Goal: Obtain resource: Obtain resource

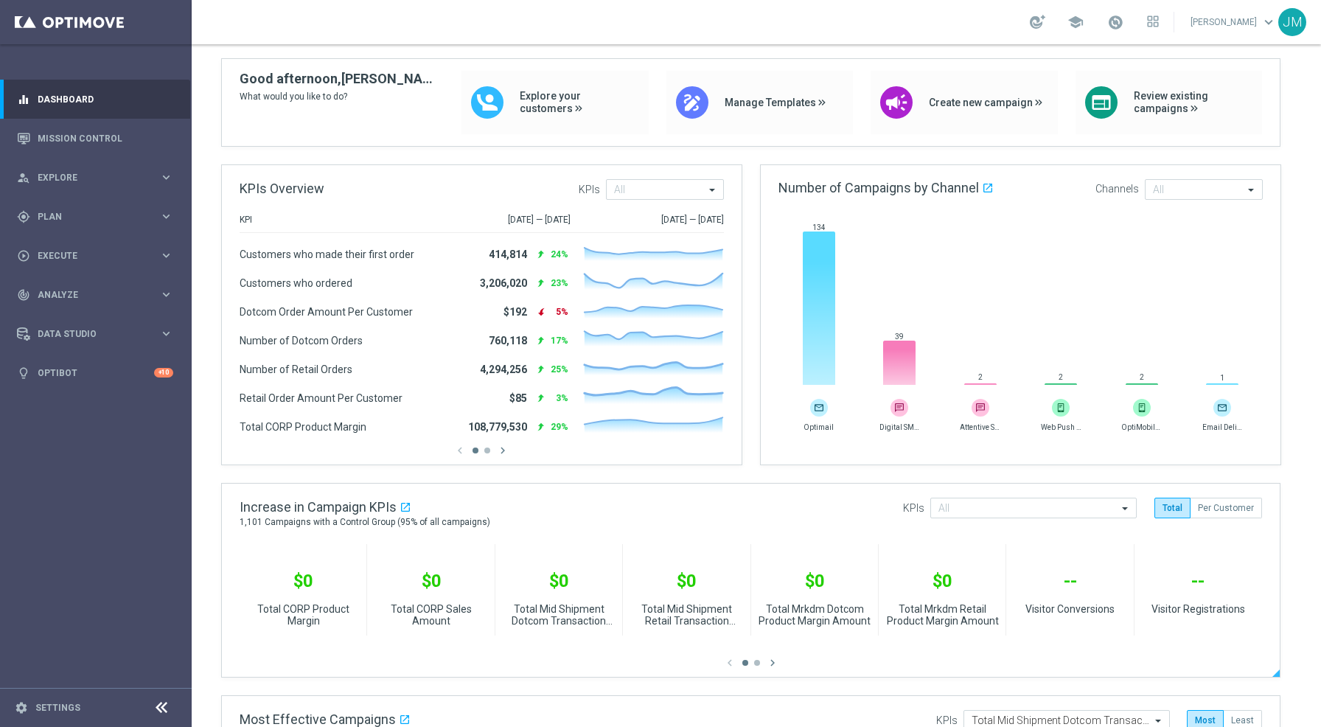
scroll to position [106, 0]
click at [168, 210] on icon "keyboard_arrow_right" at bounding box center [166, 216] width 14 height 14
click at [88, 362] on span "Execute" at bounding box center [99, 366] width 122 height 9
click at [130, 183] on div "person_search Explore" at bounding box center [88, 177] width 142 height 13
click at [100, 205] on link "Customer Explorer" at bounding box center [95, 208] width 115 height 12
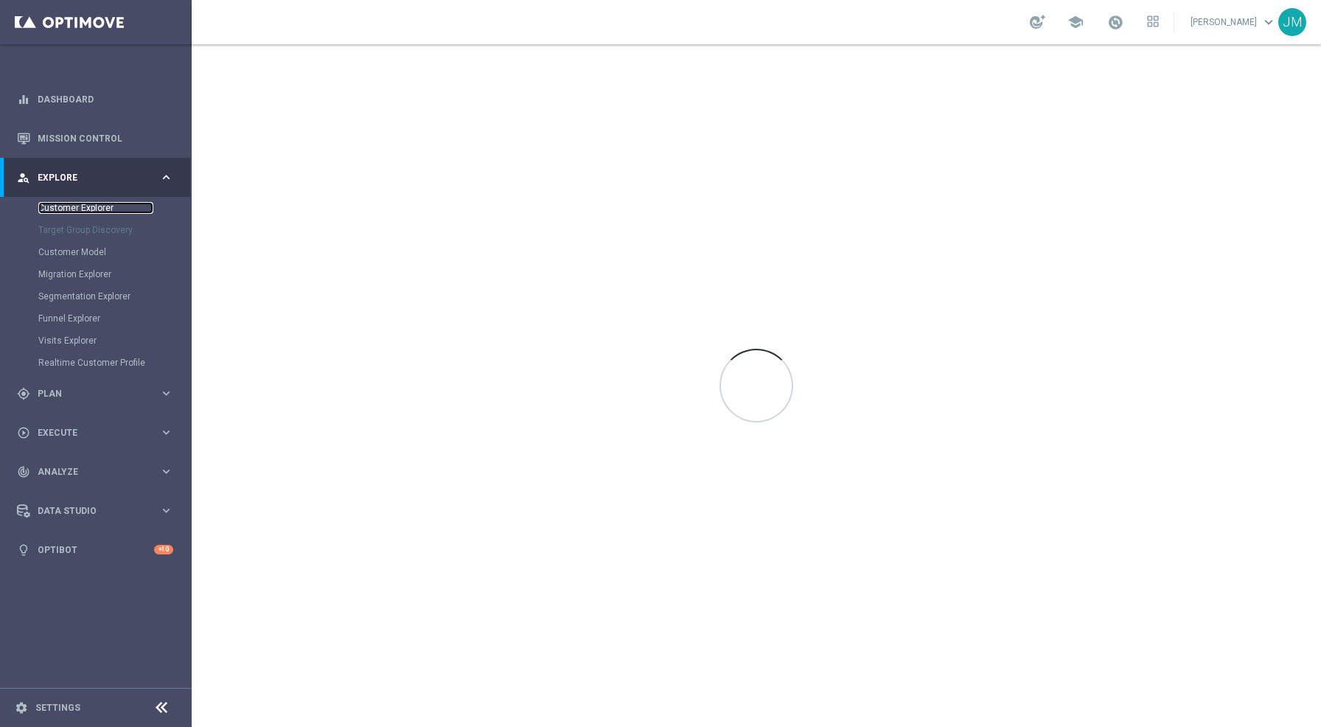
scroll to position [0, 0]
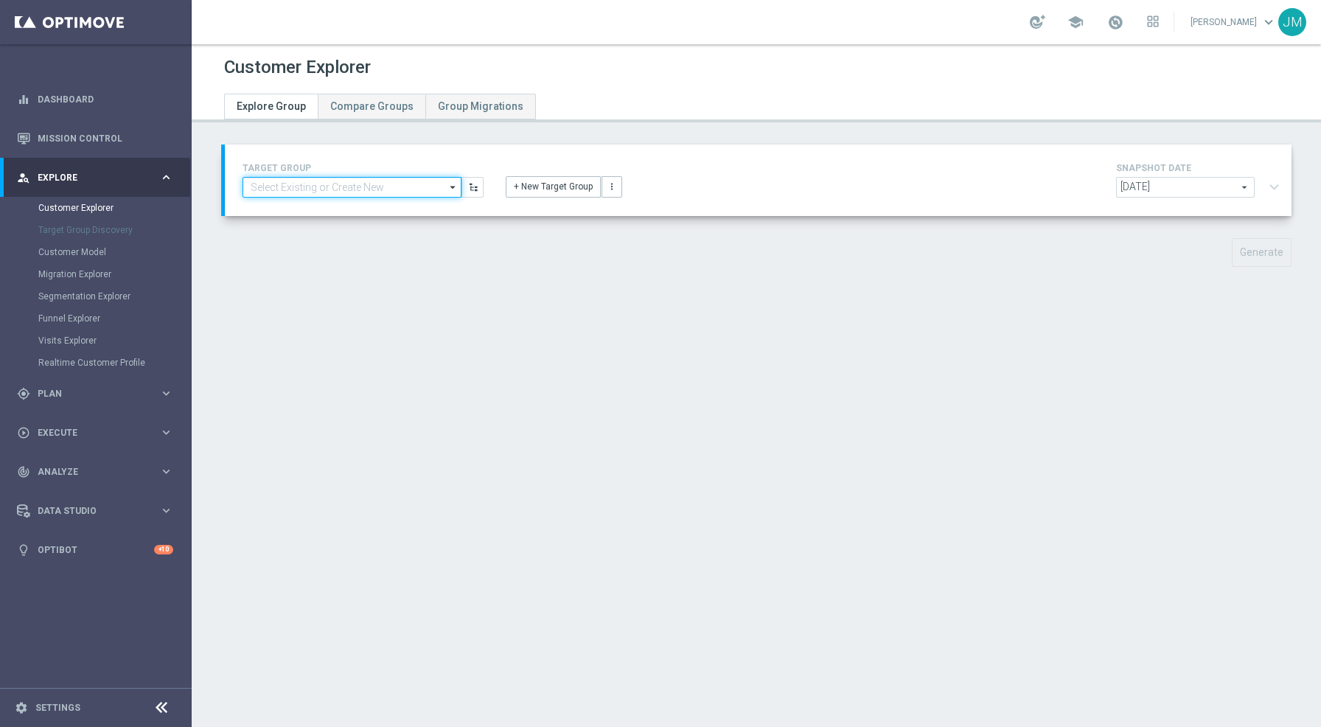
click at [324, 190] on input at bounding box center [351, 187] width 219 height 21
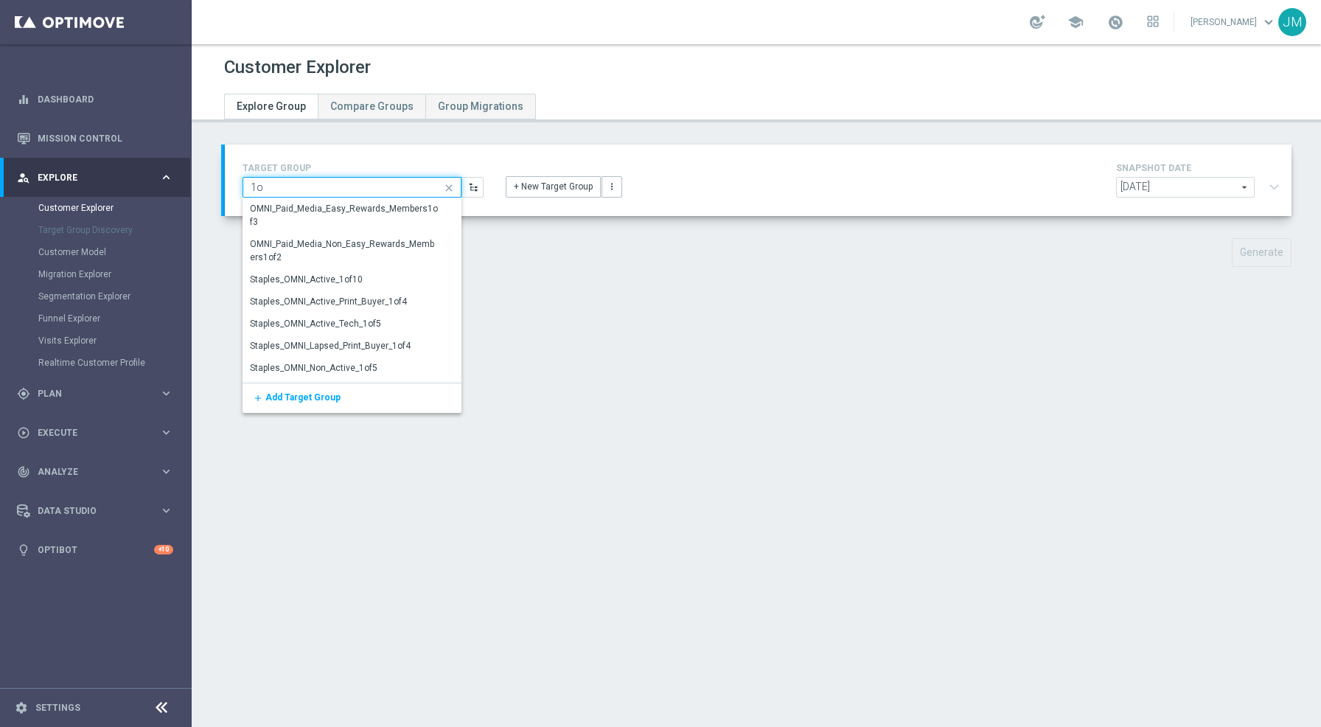
type input "1"
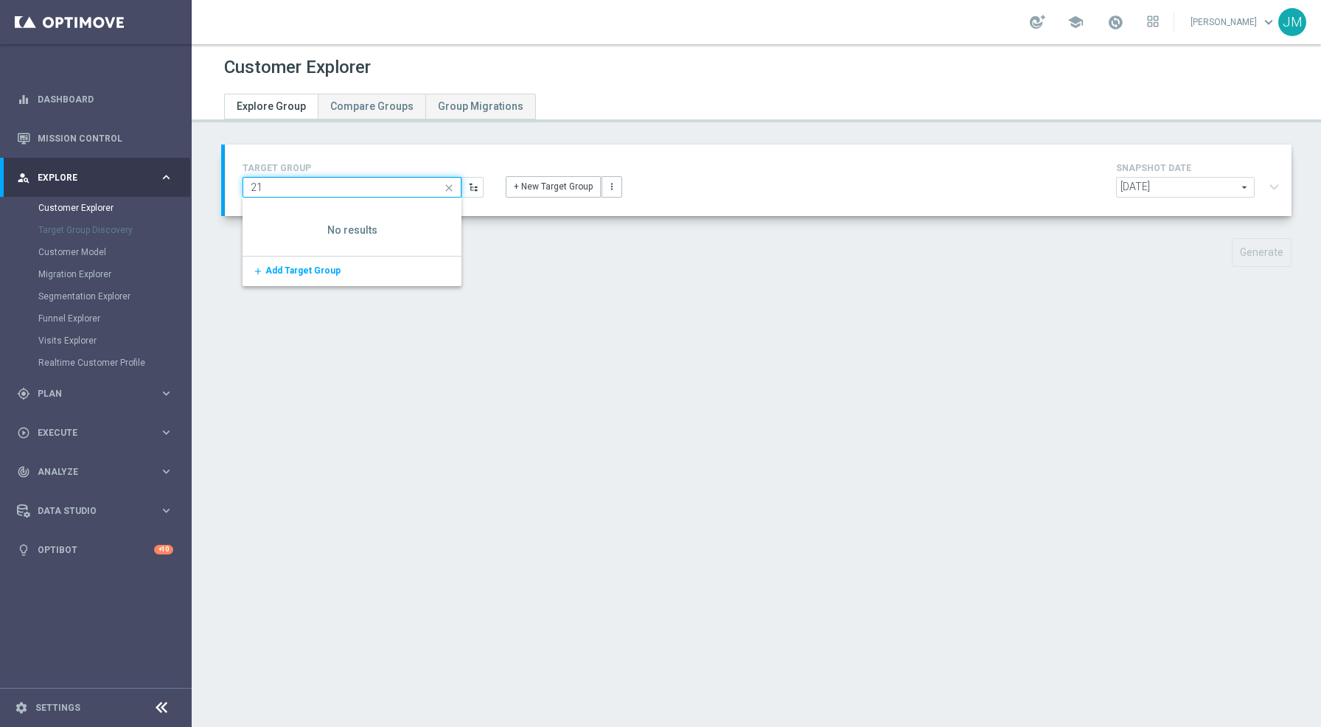
type input "2"
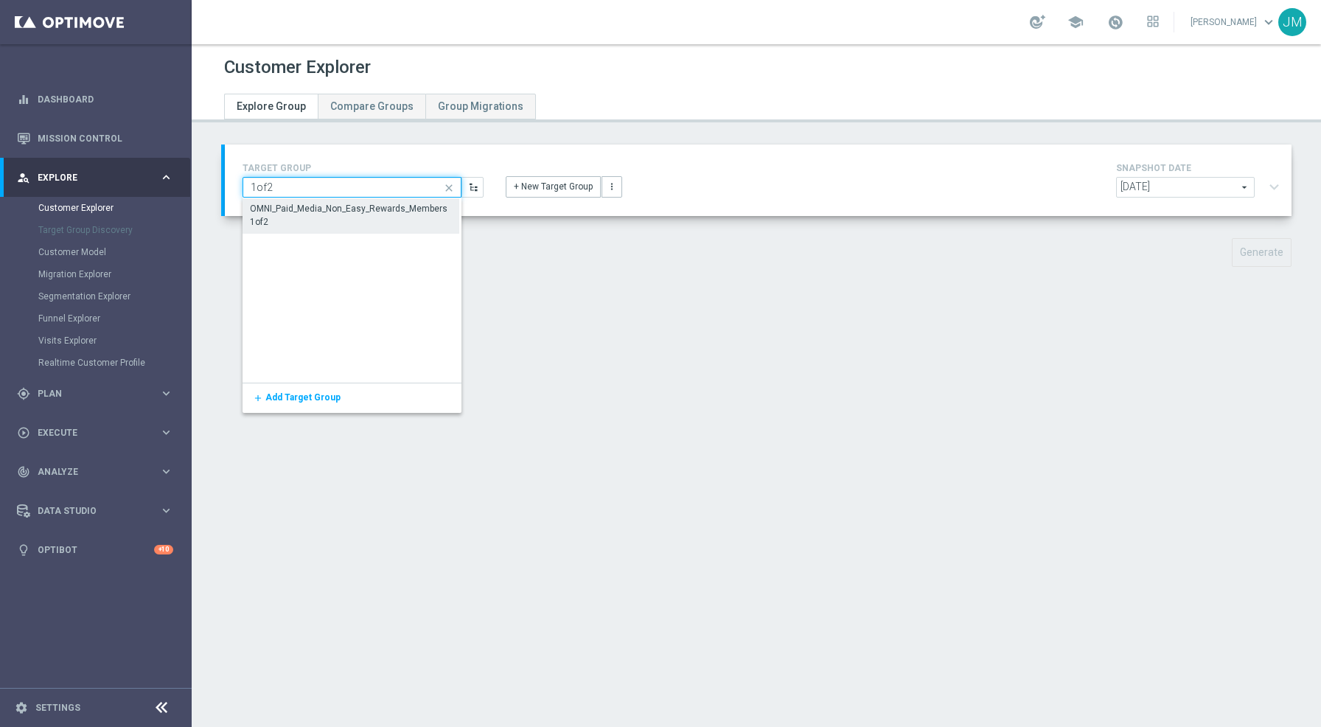
type input "1of2"
click at [330, 216] on div "OMNI_Paid_Media_Non_Easy_Rewards_Members1of2" at bounding box center [351, 216] width 200 height 27
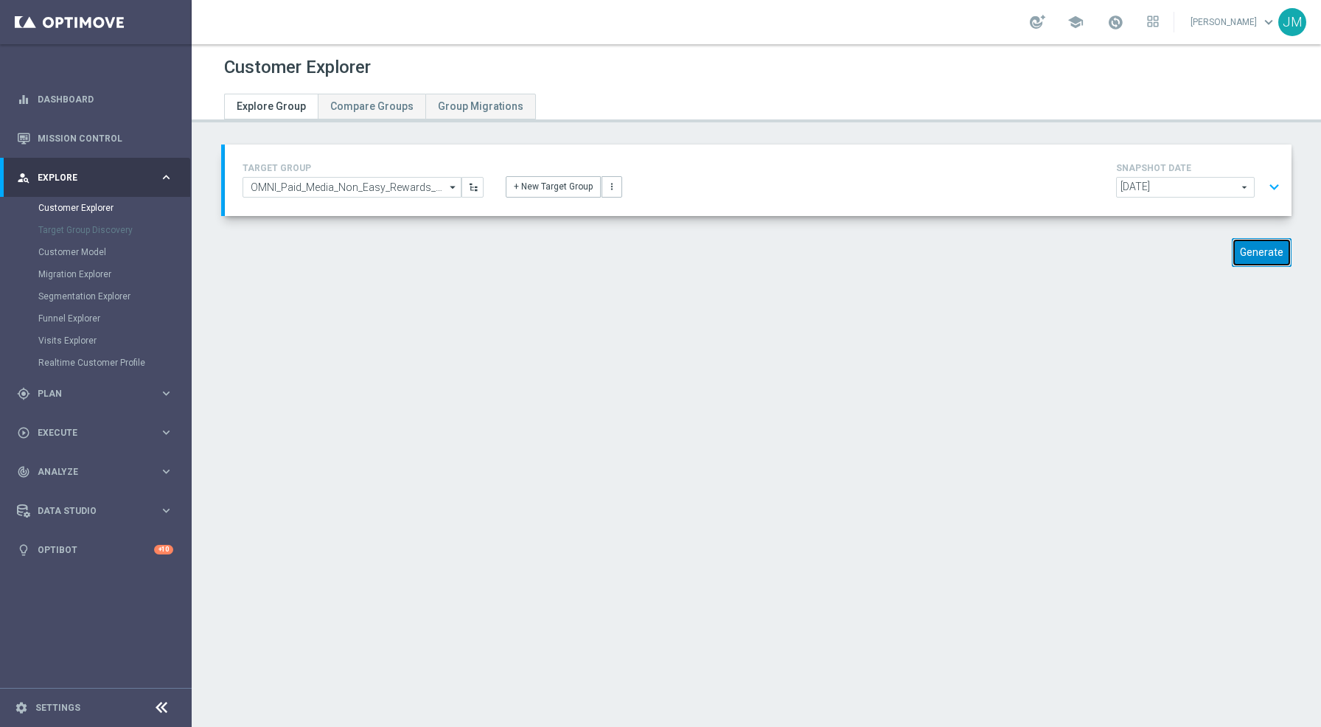
click at [1263, 245] on button "Generate" at bounding box center [1262, 252] width 60 height 29
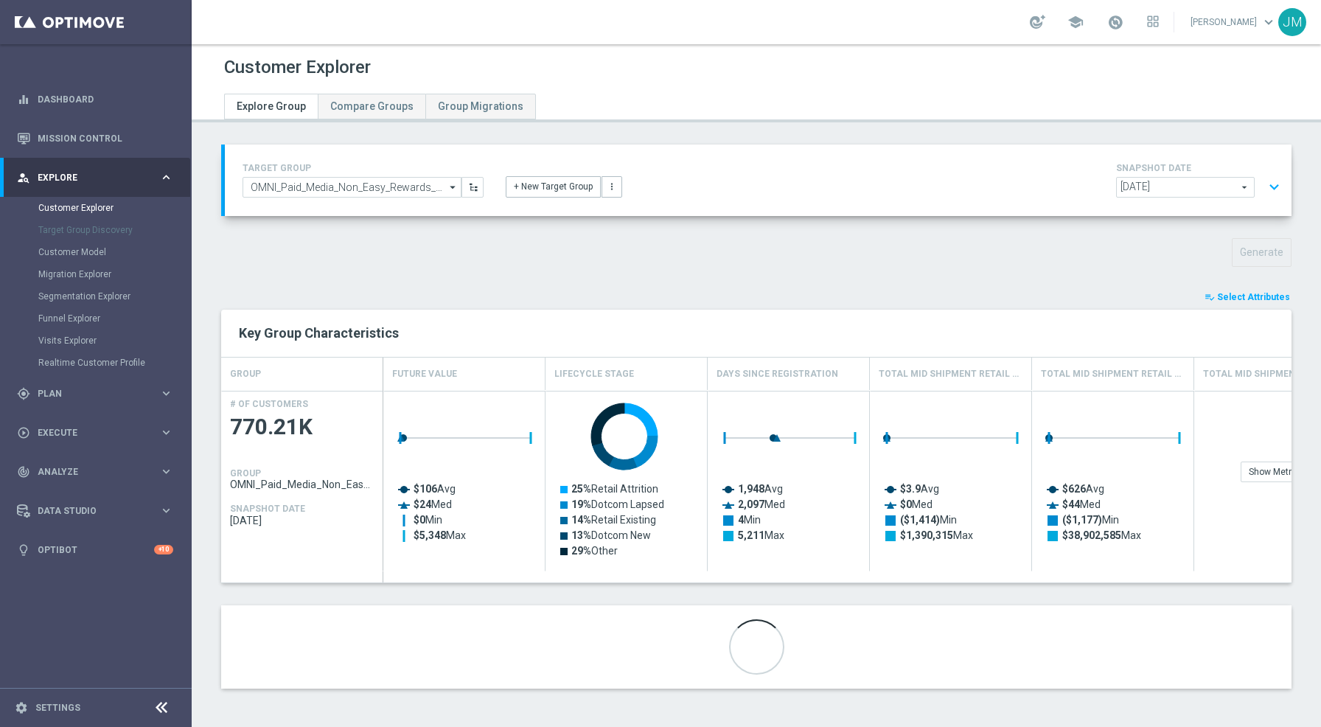
click at [1221, 300] on span "Select Attributes" at bounding box center [1253, 297] width 73 height 10
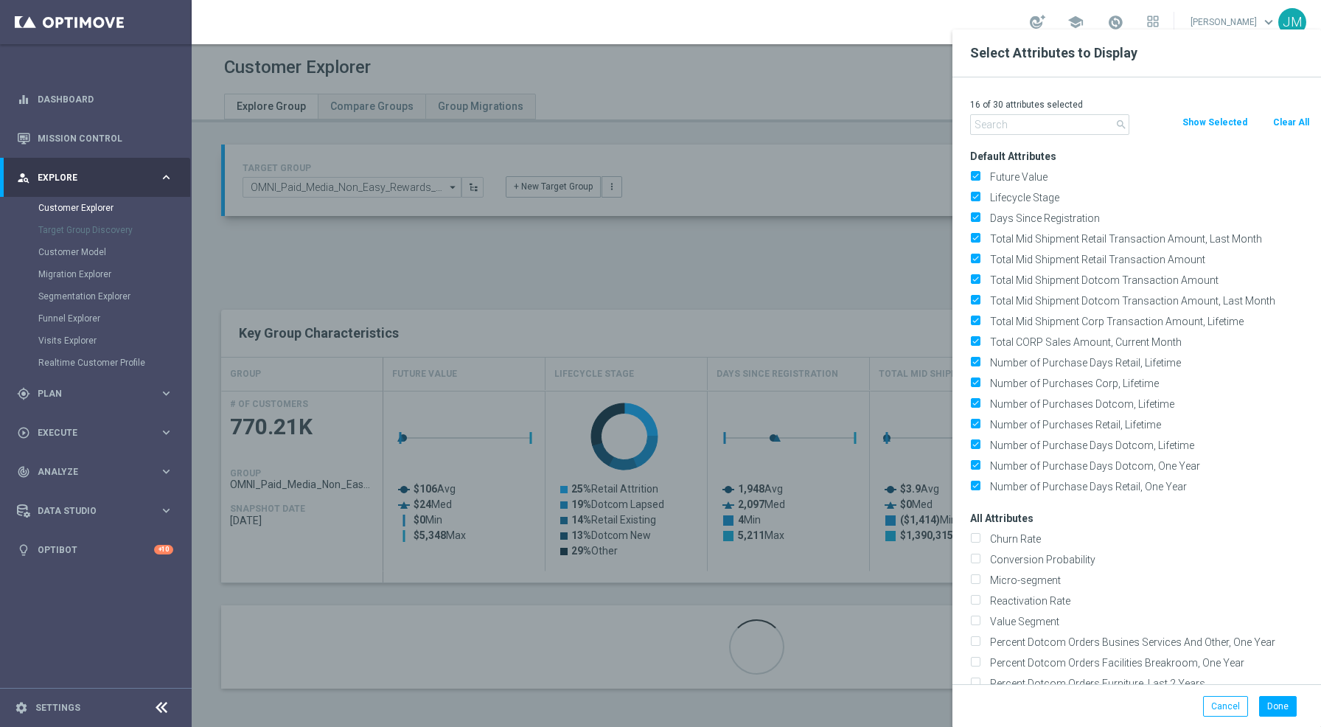
click at [1289, 130] on div "search Clear All Show Selected" at bounding box center [1140, 124] width 362 height 21
click at [1274, 116] on button "Clear All" at bounding box center [1290, 122] width 39 height 16
checkbox input "false"
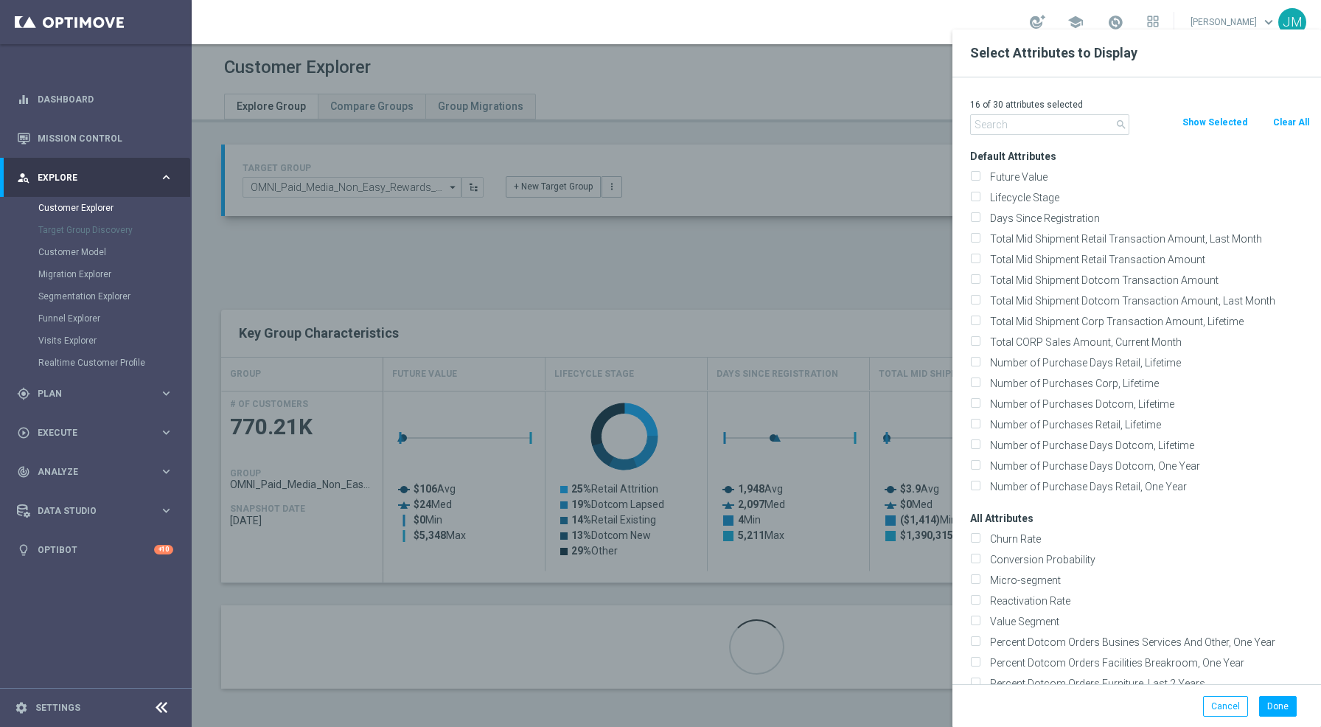
checkbox input "false"
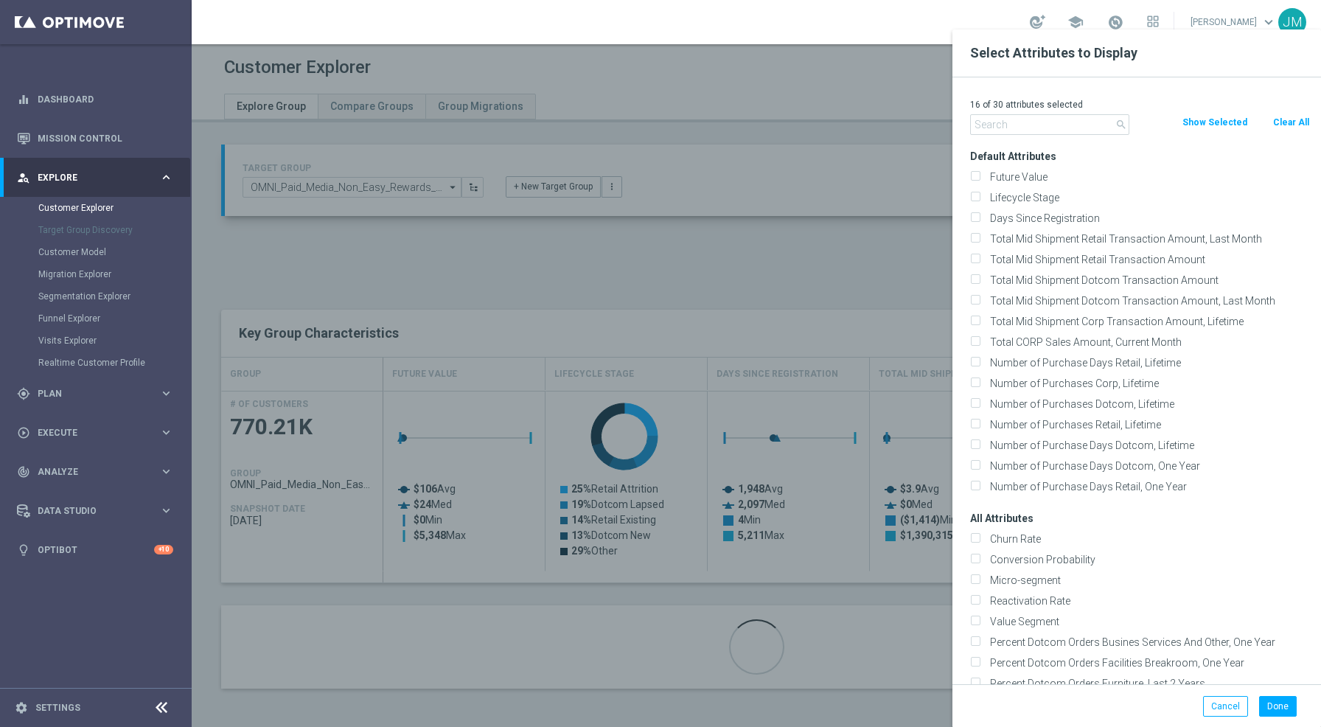
checkbox input "false"
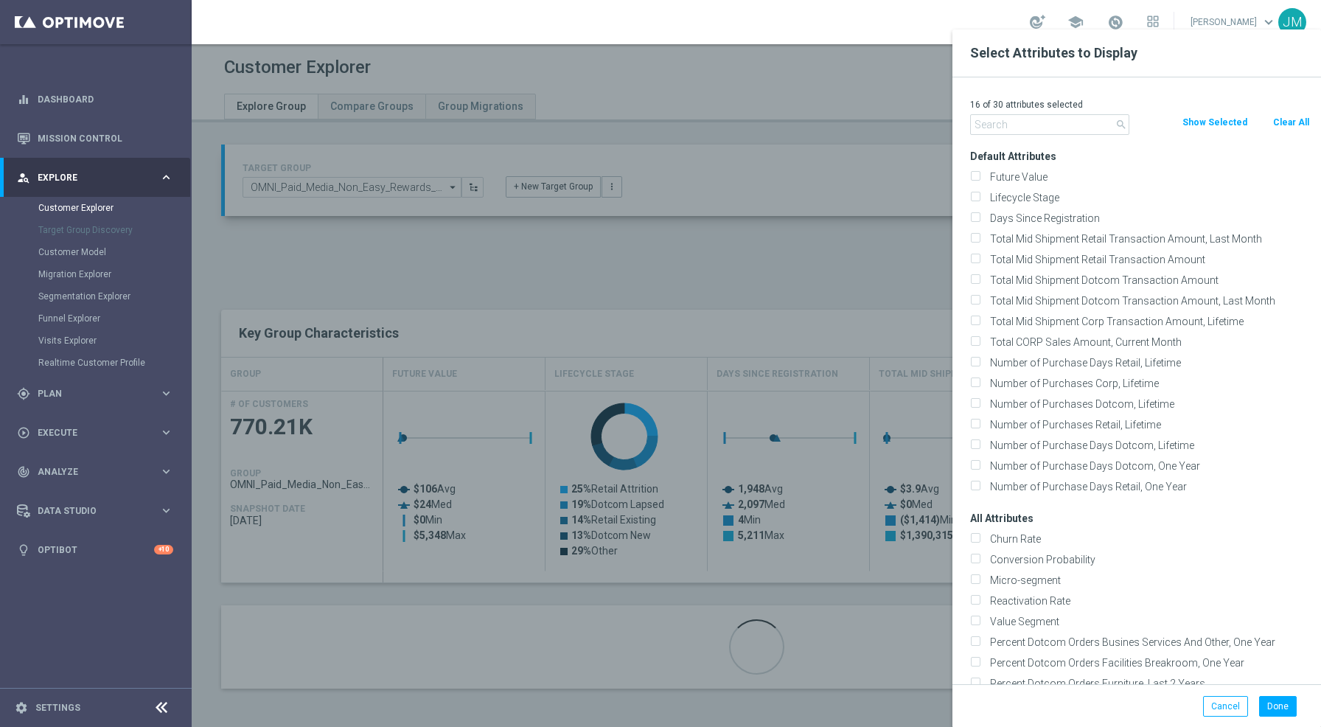
checkbox input "false"
click at [1046, 122] on input "text" at bounding box center [1049, 124] width 159 height 21
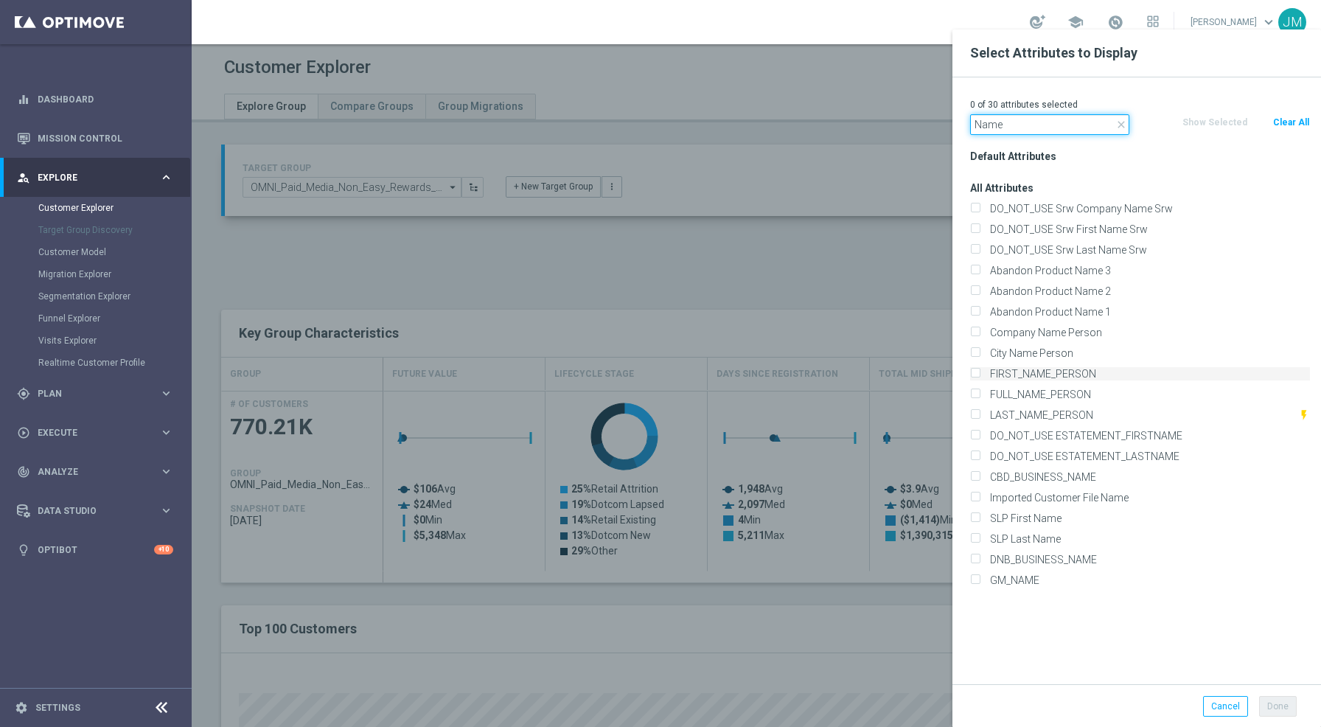
type input "Name"
click at [976, 375] on input "FIRST_NAME_PERSON" at bounding box center [975, 376] width 10 height 10
checkbox input "true"
click at [977, 413] on input "LAST_NAME_PERSON" at bounding box center [975, 417] width 10 height 10
checkbox input "true"
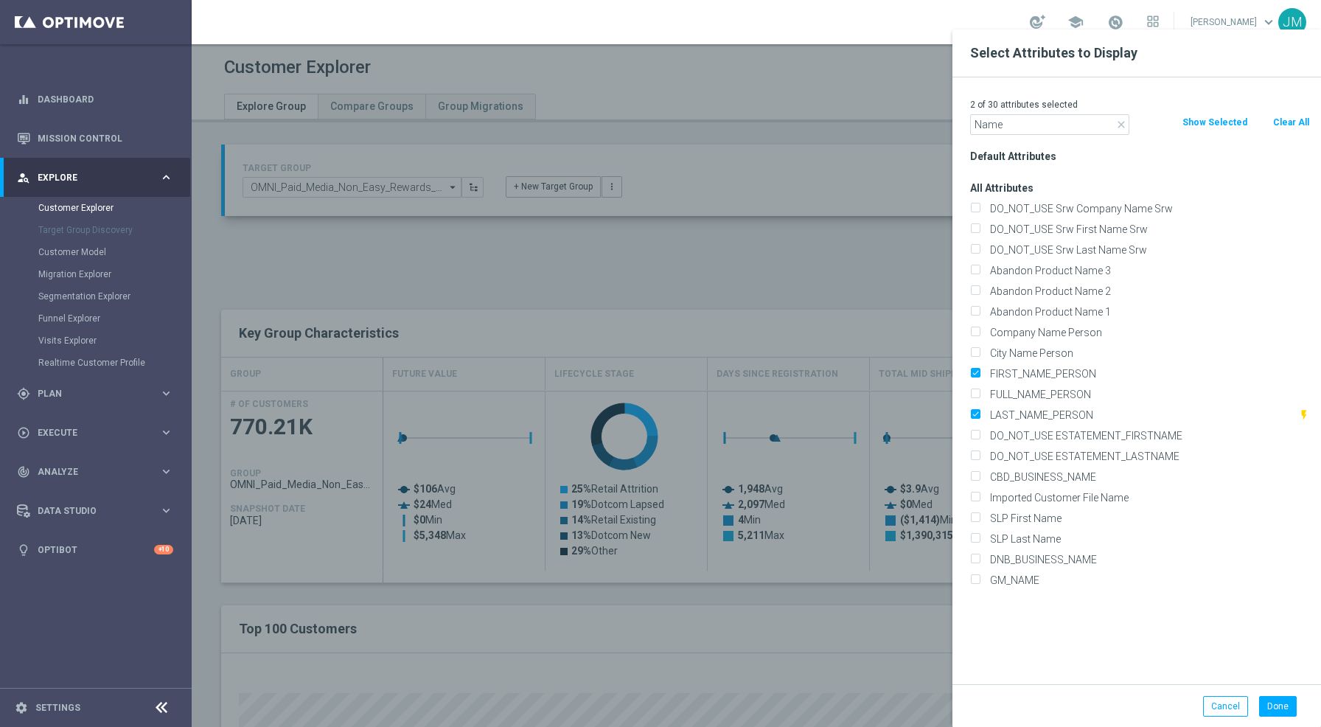
click at [1120, 122] on icon "close" at bounding box center [1121, 125] width 12 height 12
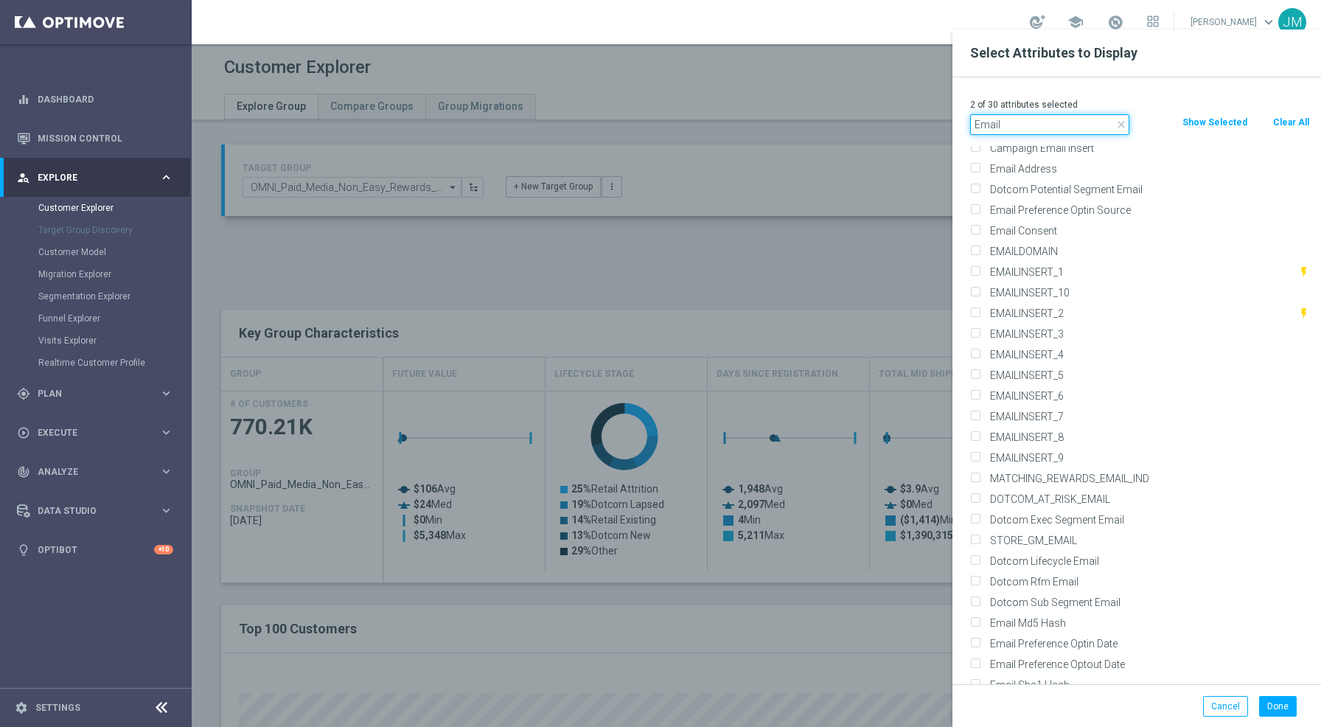
scroll to position [248, 0]
type input "Email"
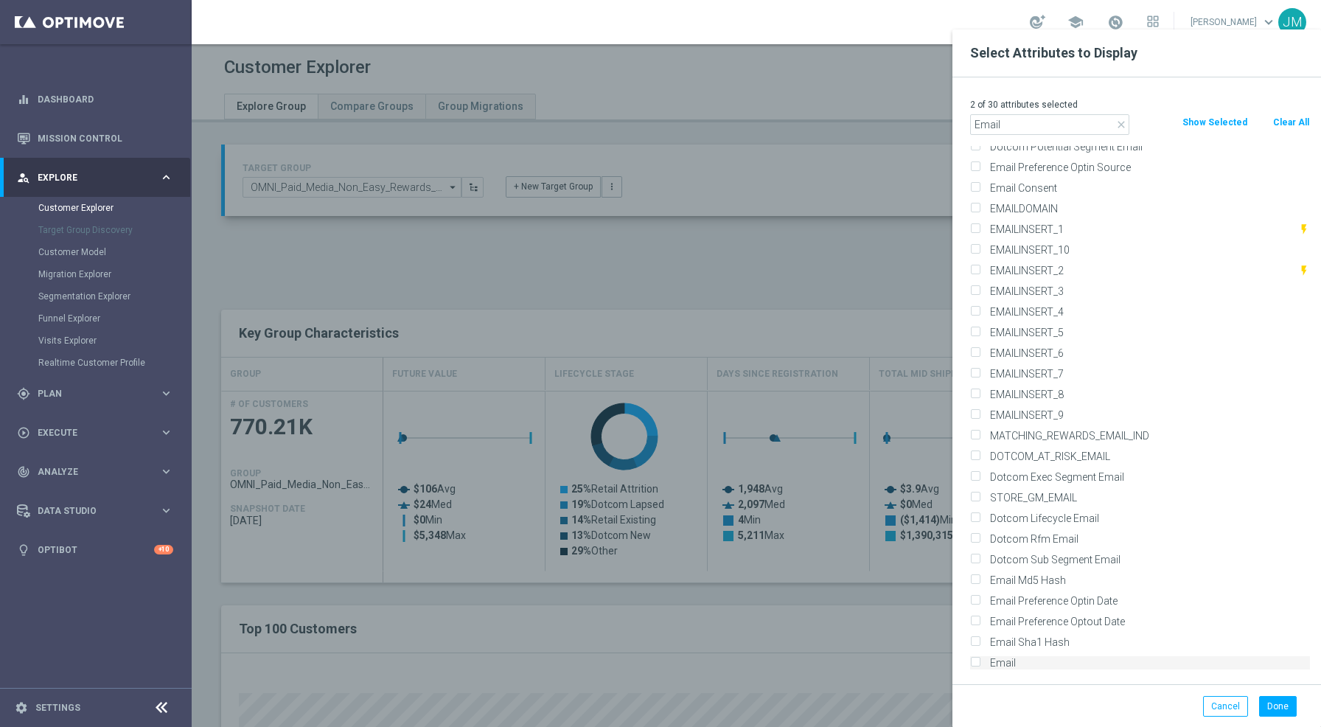
click at [977, 663] on input "Email" at bounding box center [975, 665] width 10 height 10
checkbox input "true"
click at [1125, 128] on icon "close" at bounding box center [1121, 125] width 12 height 12
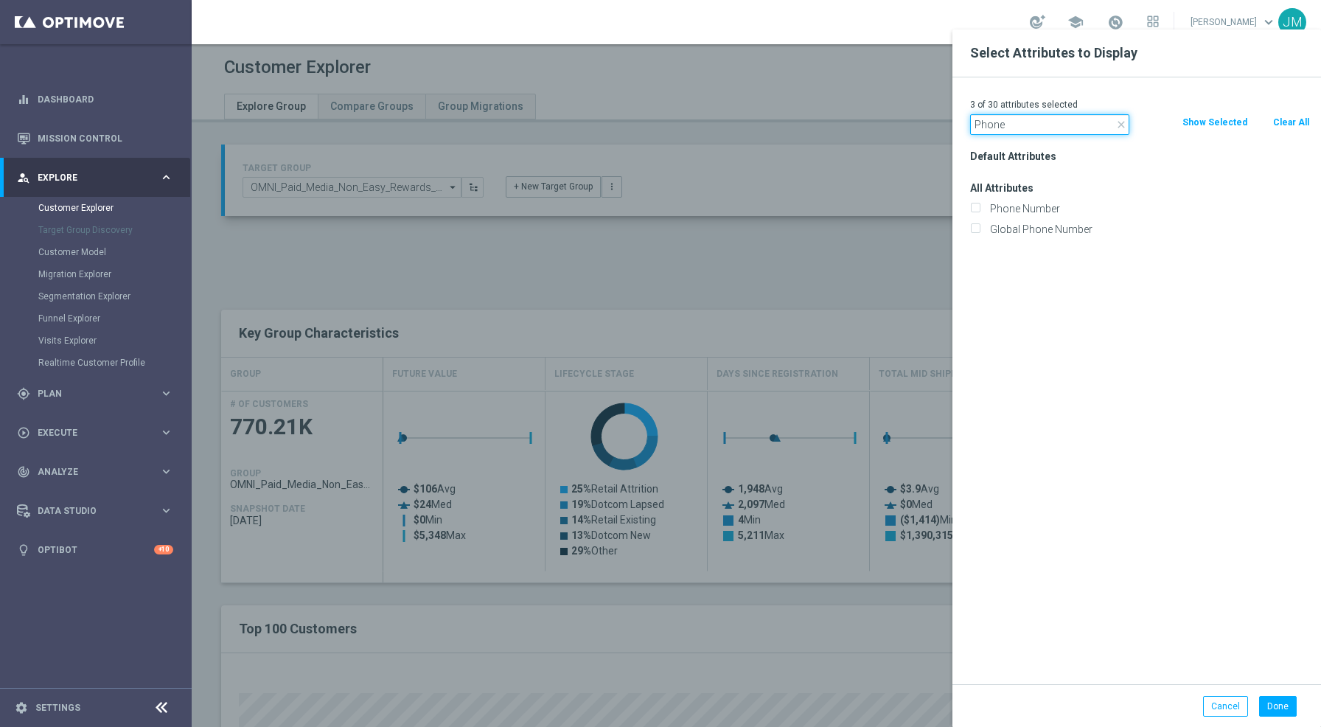
scroll to position [0, 0]
type input "Phone"
click at [976, 210] on input "Phone Number" at bounding box center [975, 211] width 10 height 10
checkbox input "true"
click at [1279, 706] on button "Done" at bounding box center [1278, 706] width 38 height 21
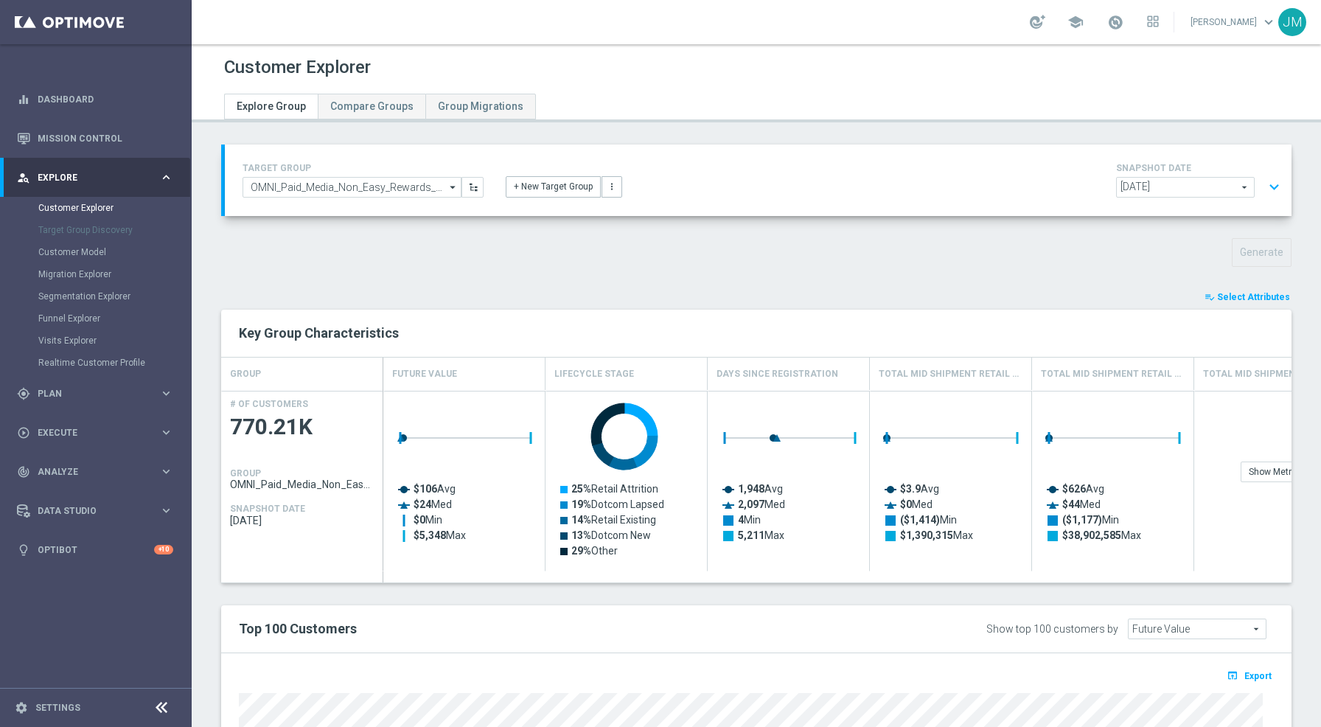
type input "Search"
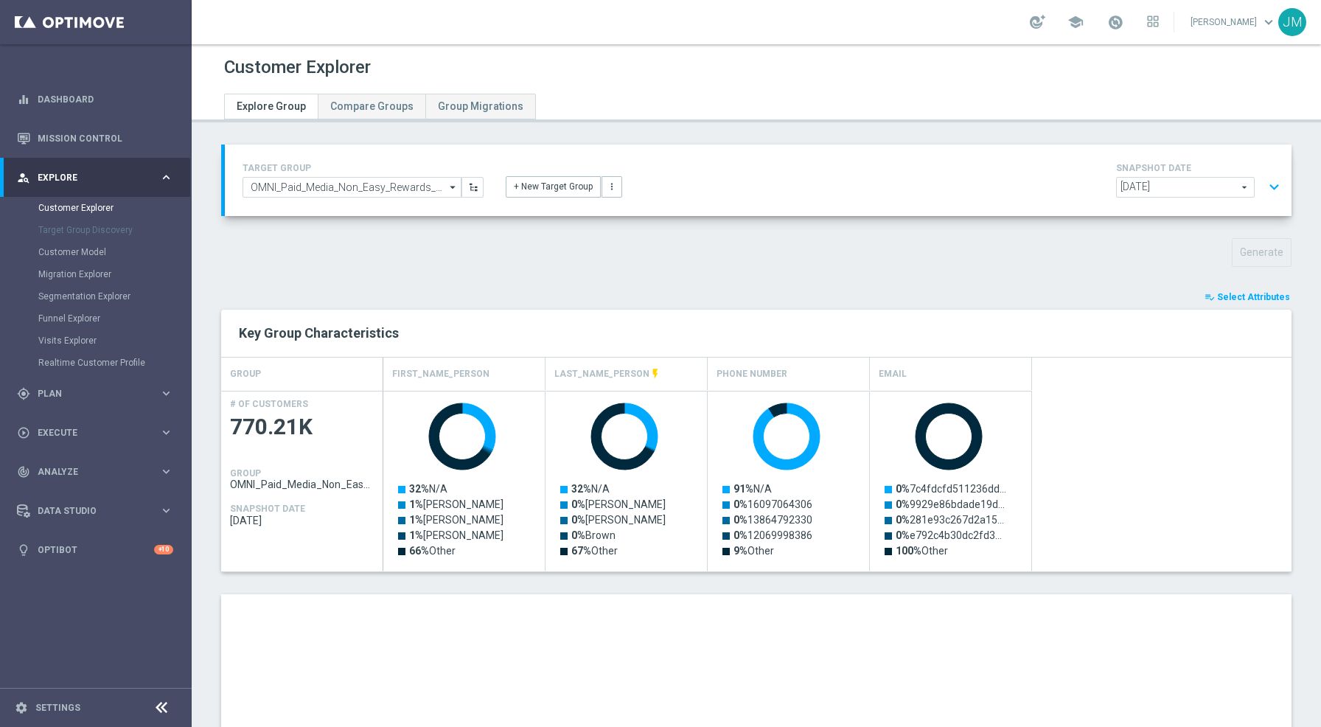
click at [1237, 294] on span "Select Attributes" at bounding box center [1253, 297] width 73 height 10
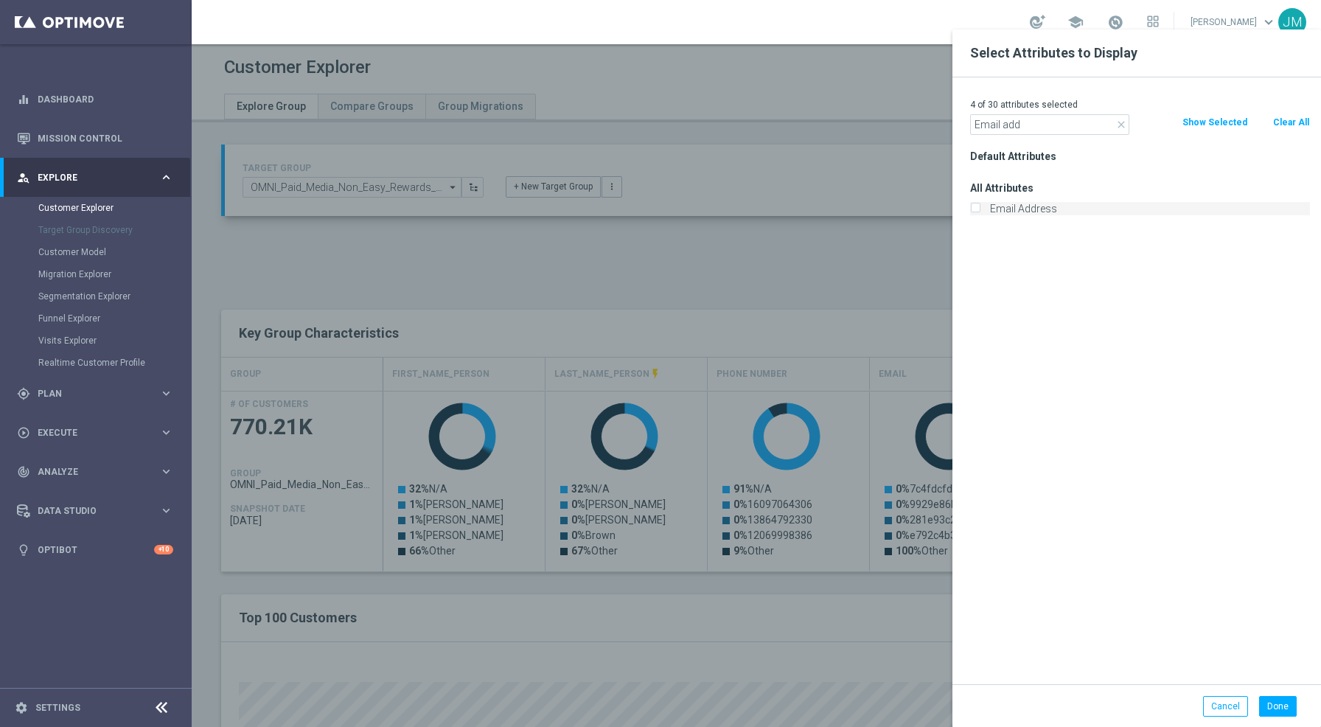
type input "Email add"
click at [975, 207] on input "Email Address" at bounding box center [975, 211] width 10 height 10
checkbox input "true"
click at [1275, 708] on button "Done" at bounding box center [1278, 706] width 38 height 21
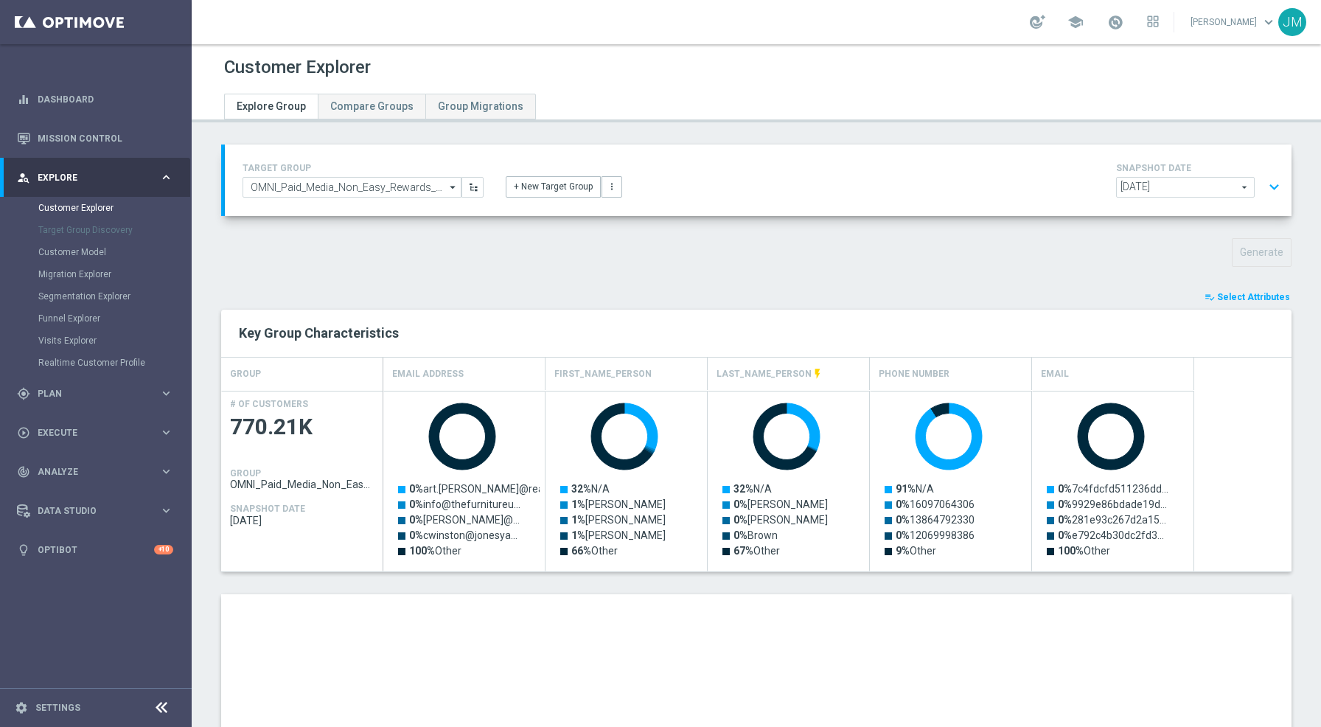
click at [1243, 296] on span "Select Attributes" at bounding box center [1253, 297] width 73 height 10
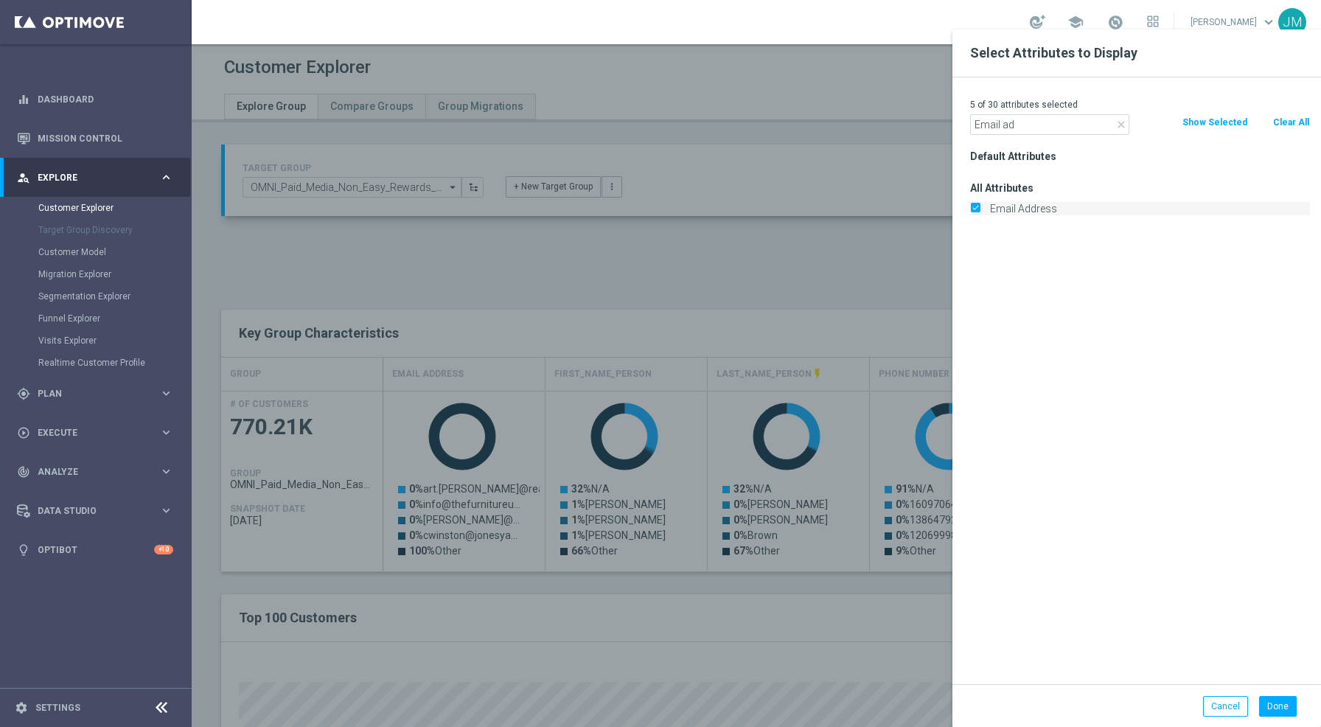
type input "Email ad"
click at [976, 209] on input "Email Address" at bounding box center [975, 211] width 10 height 10
checkbox input "false"
click at [1279, 710] on button "Done" at bounding box center [1278, 706] width 38 height 21
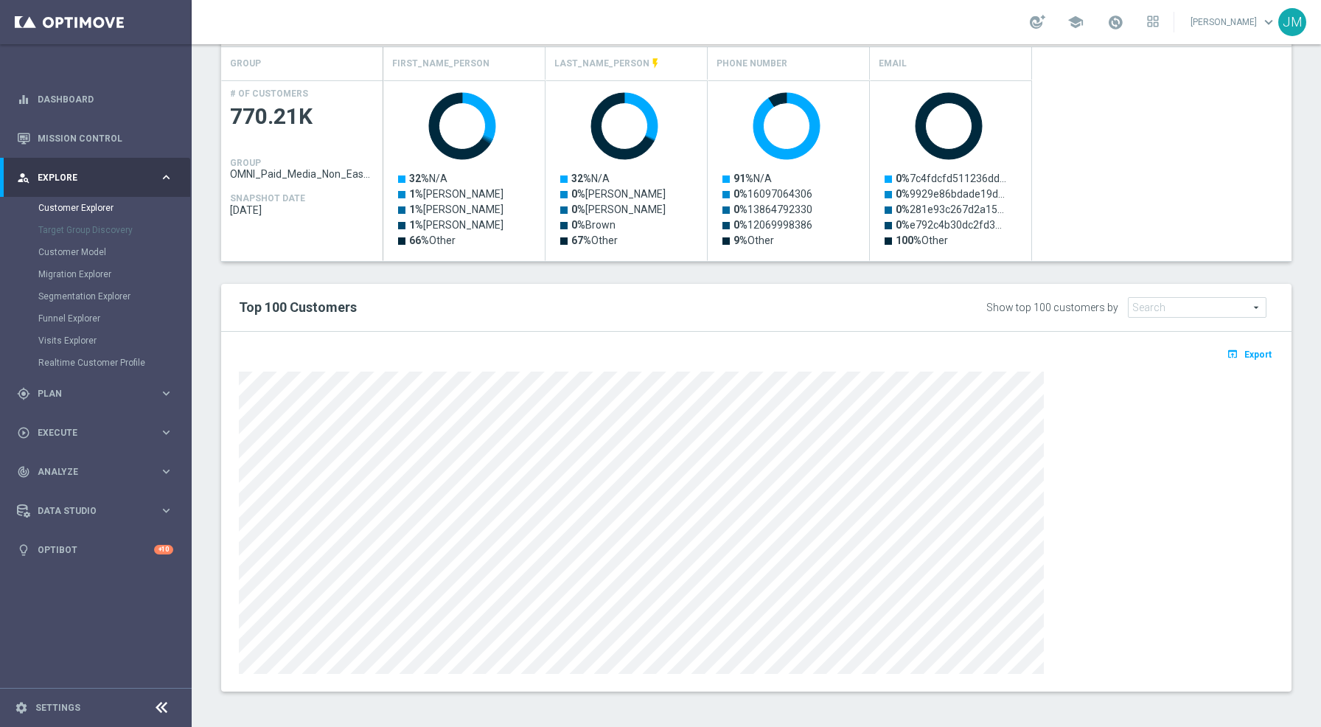
scroll to position [226, 0]
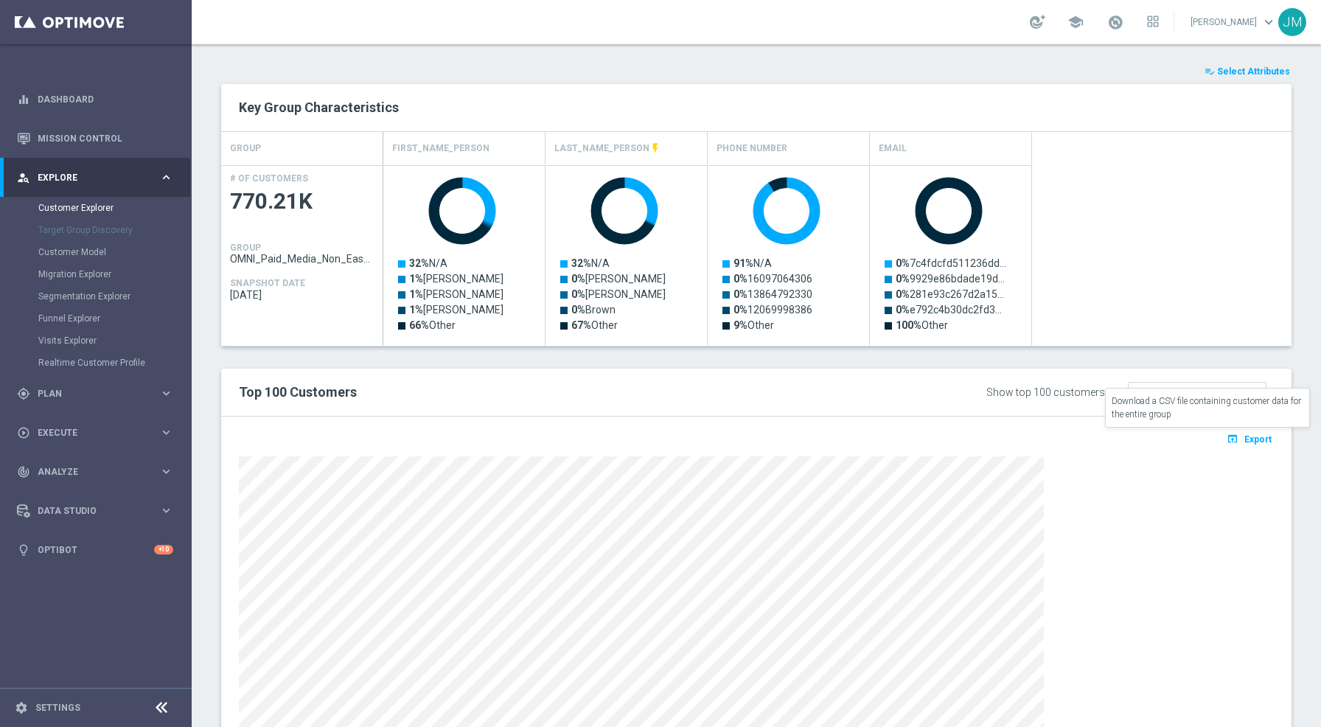
click at [1226, 438] on icon "open_in_browser" at bounding box center [1233, 439] width 15 height 12
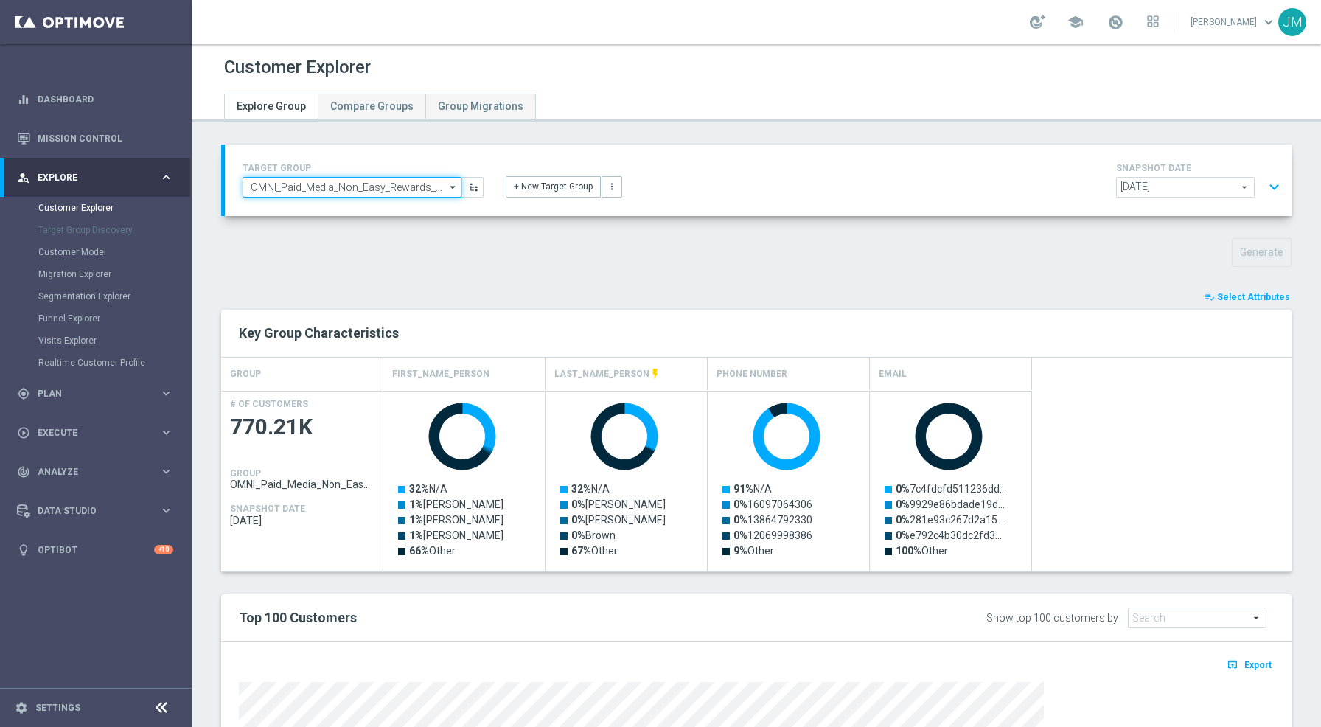
click at [385, 192] on input "OMNI_Paid_Media_Non_Easy_Rewards_Members1of2" at bounding box center [351, 187] width 219 height 21
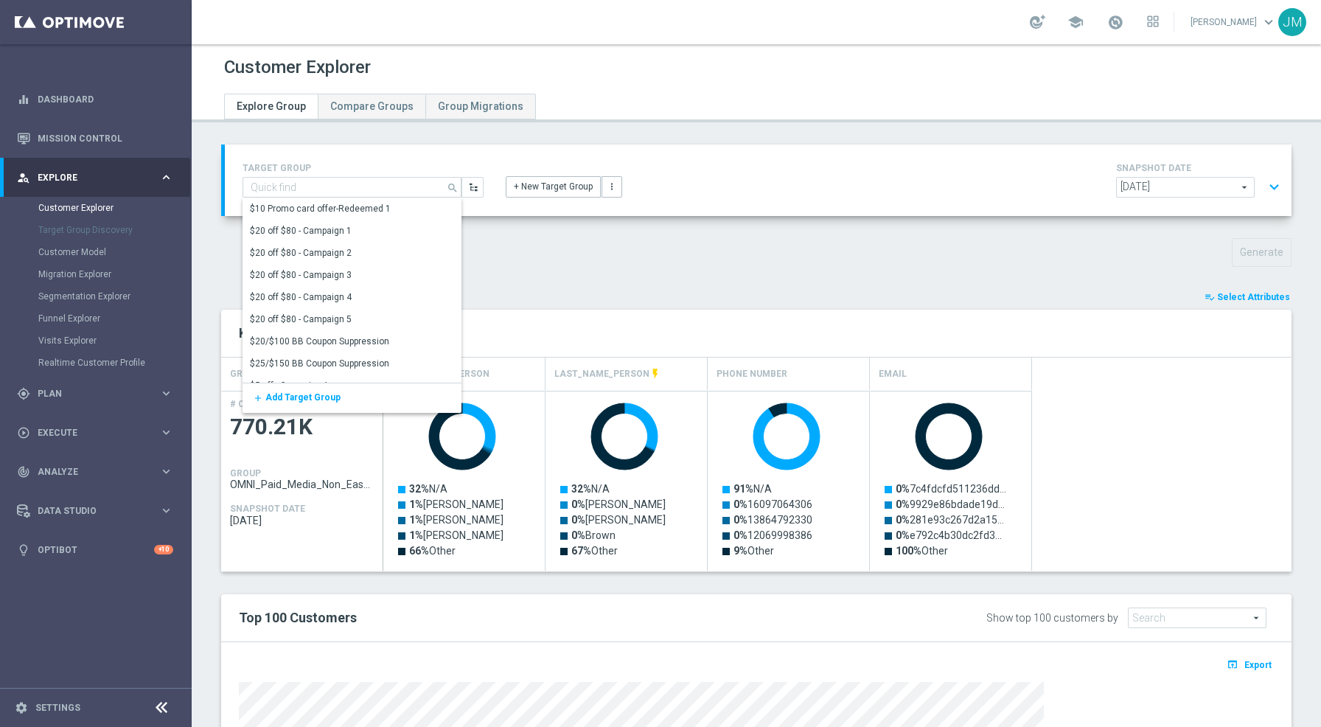
click at [511, 279] on div "TARGET GROUP OMNI_Paid_Media_Non_Easy_Rewards_Members1of2 search Show Selected …" at bounding box center [756, 583] width 1129 height 879
type input "OMNI_Paid_Media_Non_Easy_Rewards_Members1of2"
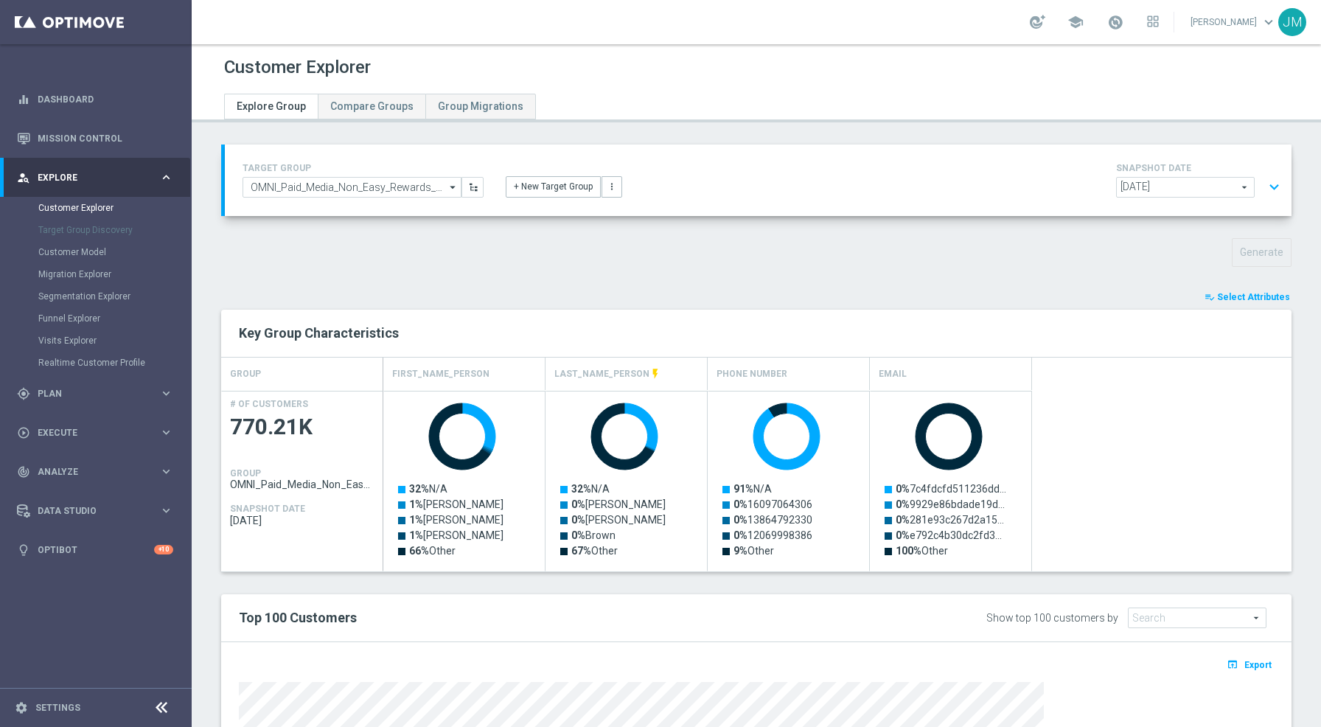
click at [446, 180] on icon "arrow_drop_down" at bounding box center [453, 187] width 15 height 19
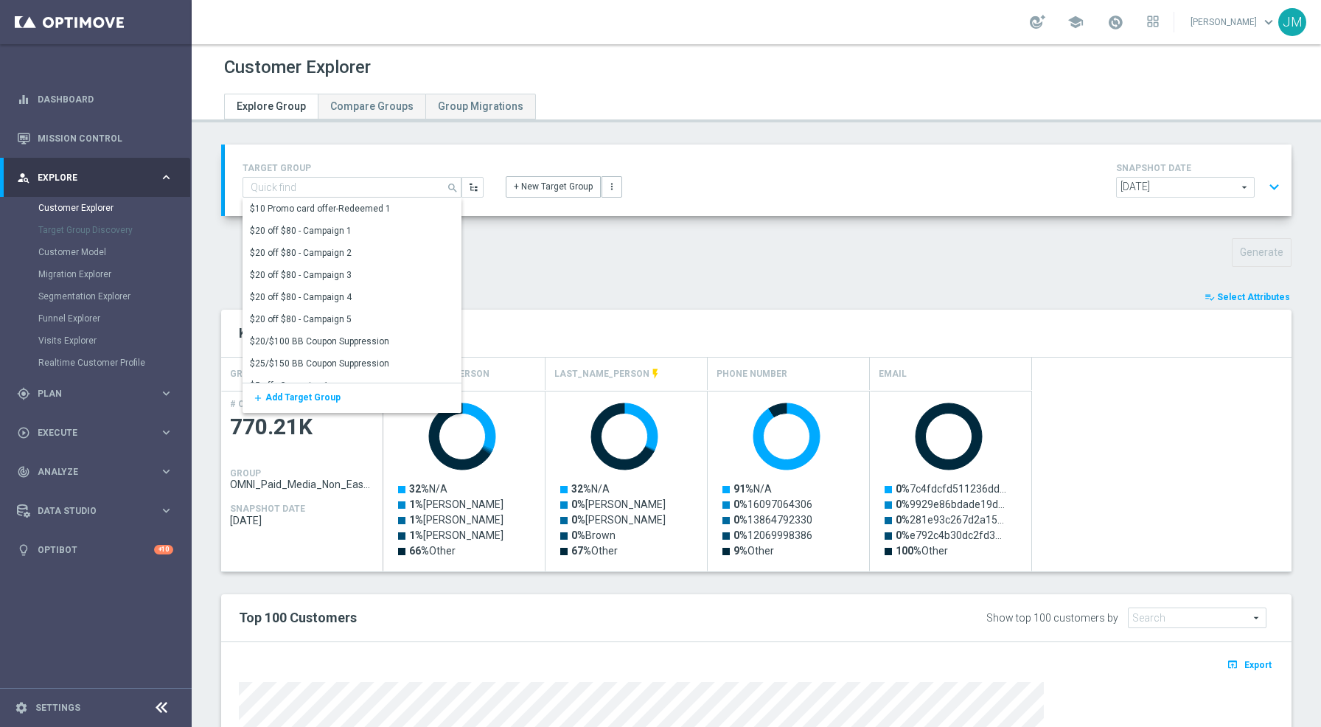
click at [588, 296] on div "playlist_add_check Select Attributes" at bounding box center [756, 297] width 1092 height 16
type input "OMNI_Paid_Media_Non_Easy_Rewards_Members1of2"
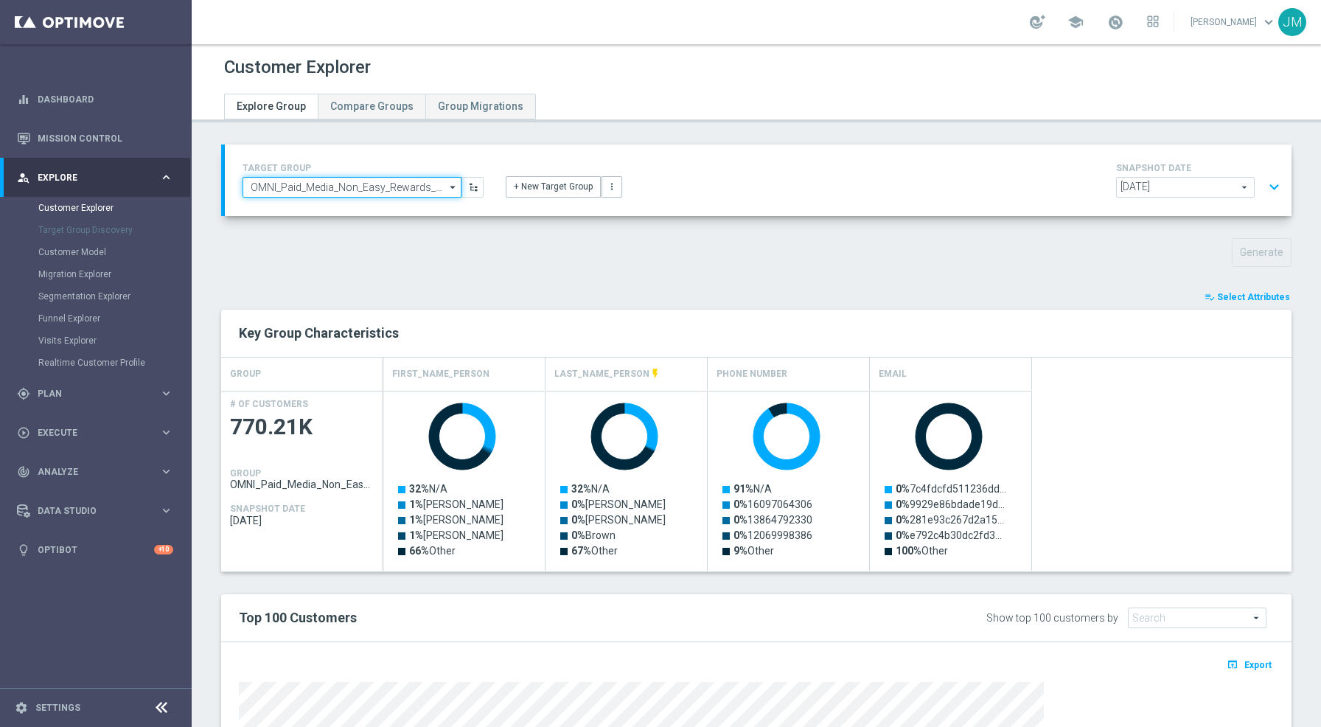
click at [395, 189] on input "OMNI_Paid_Media_Non_Easy_Rewards_Members1of2" at bounding box center [351, 187] width 219 height 21
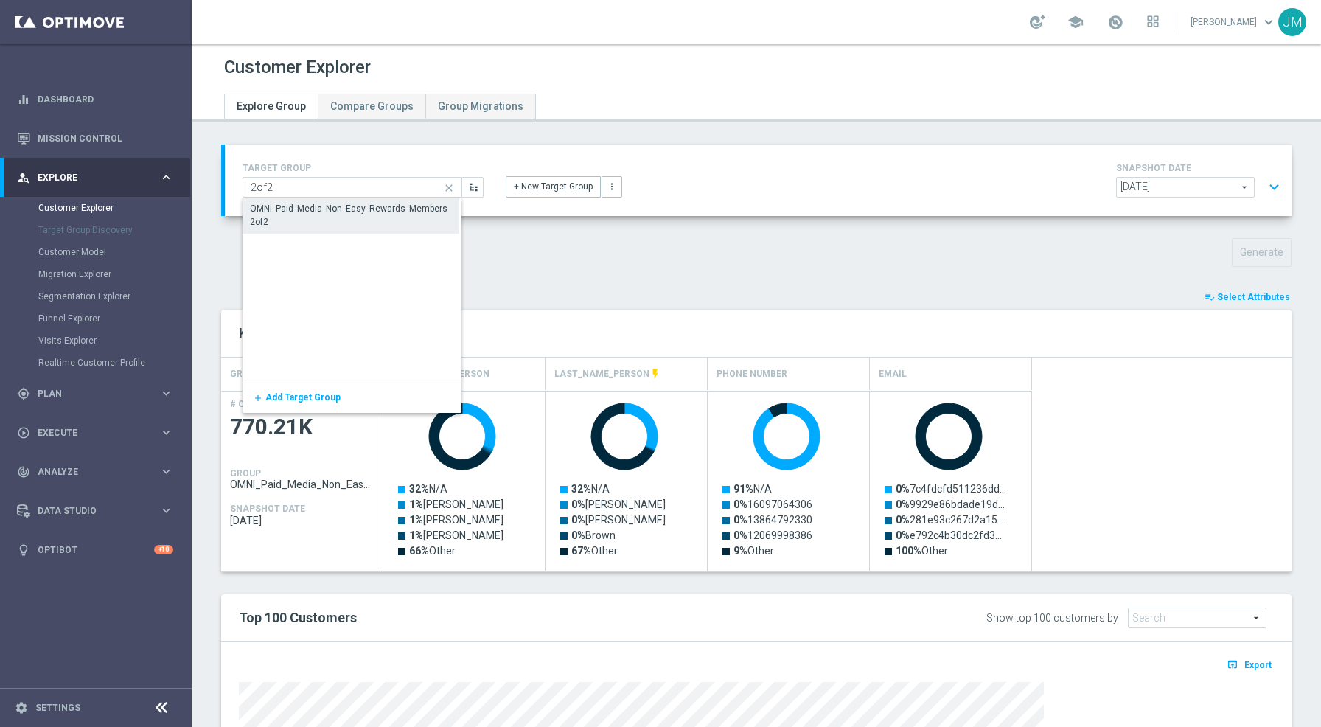
click at [369, 216] on div "OMNI_Paid_Media_Non_Easy_Rewards_Members2of2" at bounding box center [351, 215] width 202 height 27
type input "OMNI_Paid_Media_Non_Easy_Rewards_Members2of2"
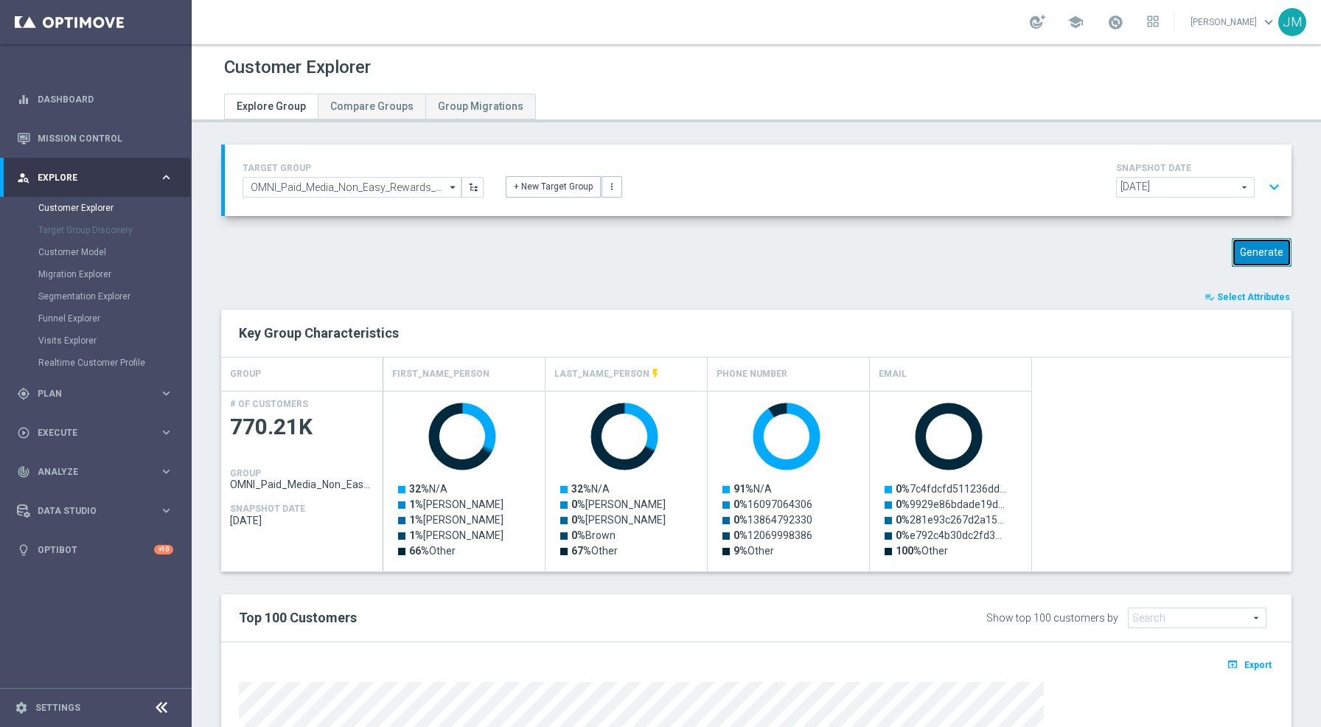
click at [1240, 256] on button "Generate" at bounding box center [1262, 252] width 60 height 29
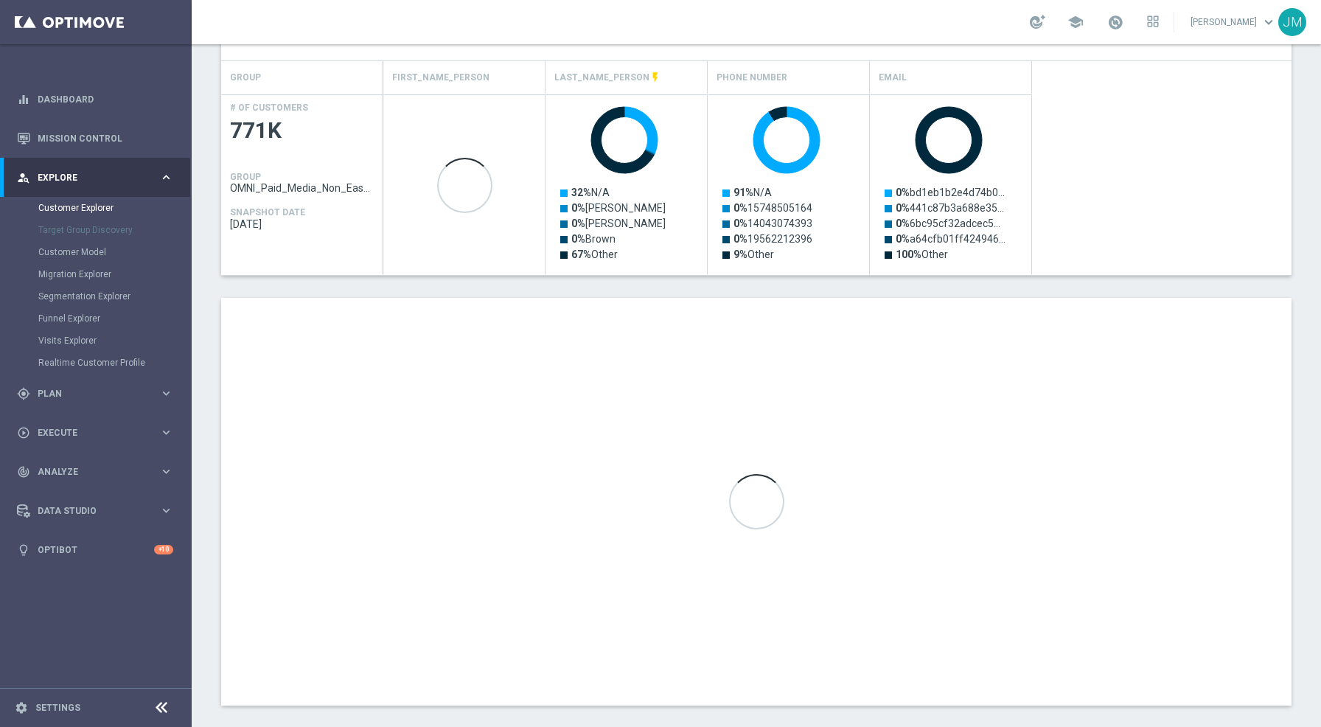
scroll to position [310, 0]
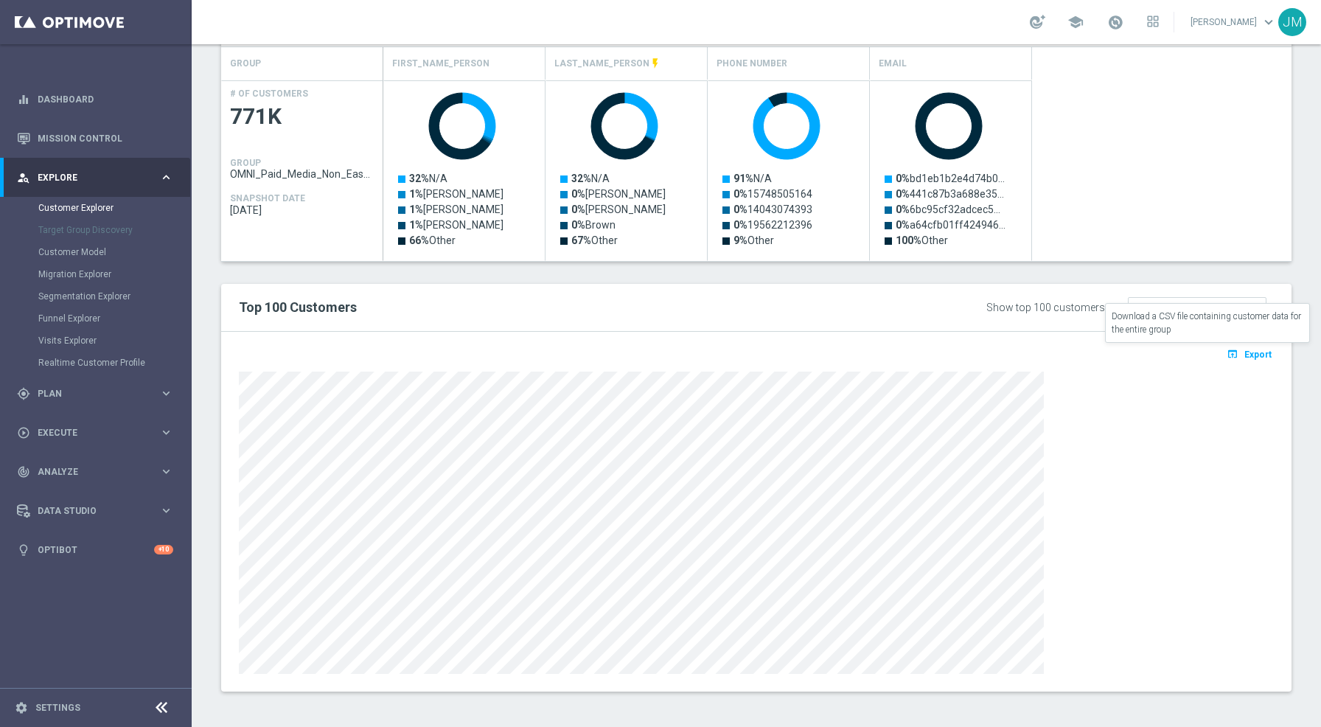
click at [1229, 351] on icon "open_in_browser" at bounding box center [1233, 354] width 15 height 12
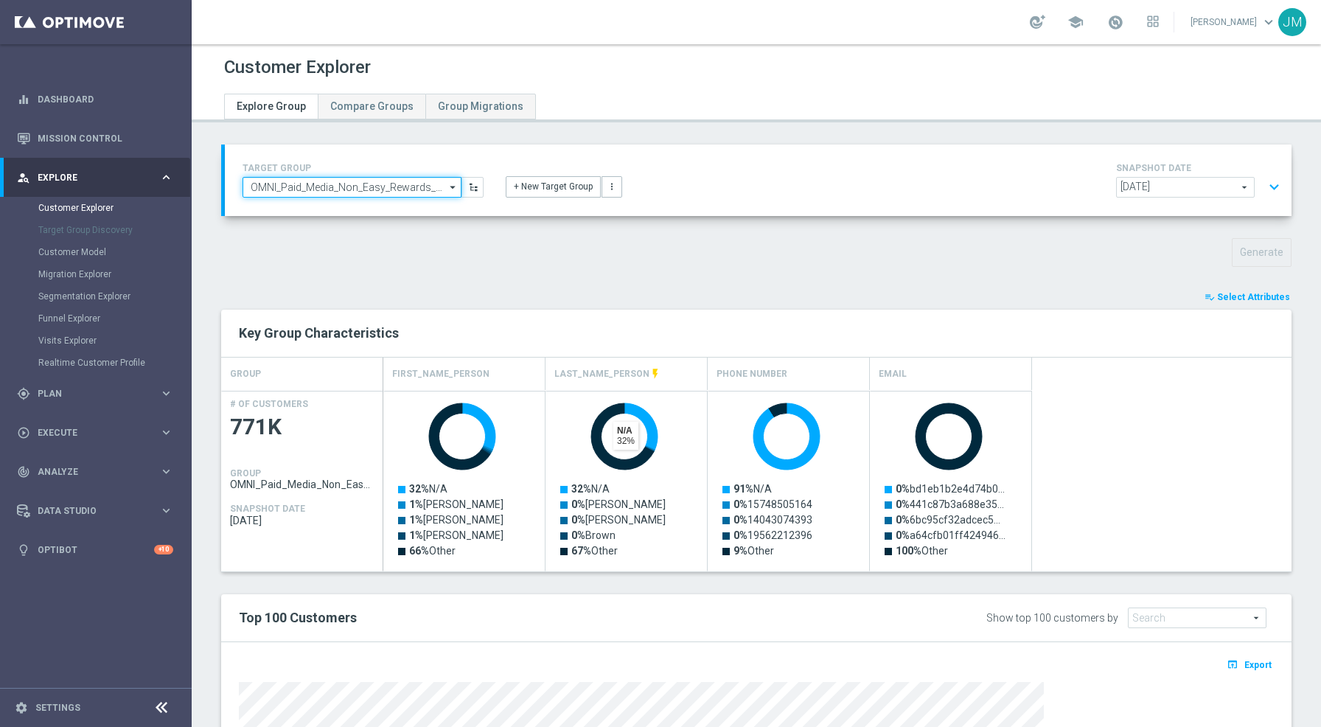
click at [377, 184] on input "OMNI_Paid_Media_Non_Easy_Rewards_Members2of2" at bounding box center [351, 187] width 219 height 21
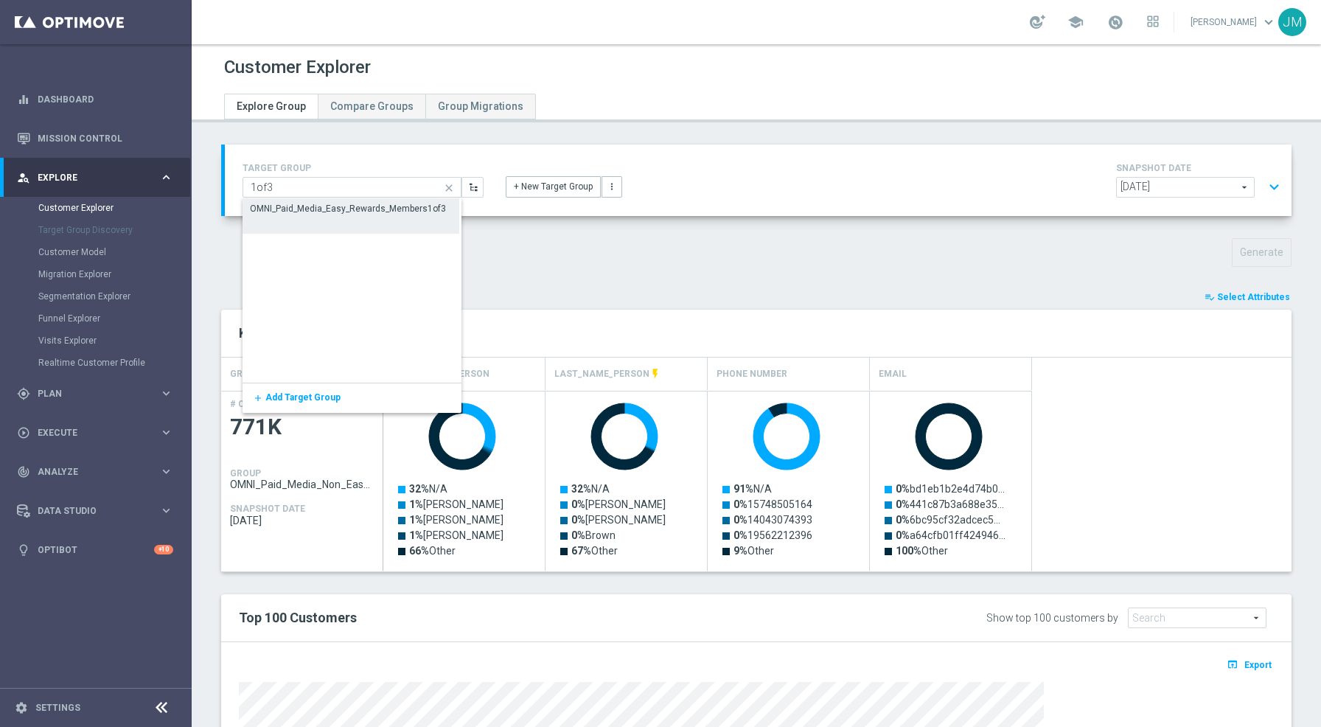
click at [416, 223] on div "OMNI_Paid_Media_Easy_Rewards_Members1of3" at bounding box center [350, 215] width 217 height 35
click at [395, 216] on div "OMNI_Paid_Media_Easy_Rewards_Members1of3" at bounding box center [350, 209] width 217 height 22
type input "OMNI_Paid_Media_Easy_Rewards_Members1of3"
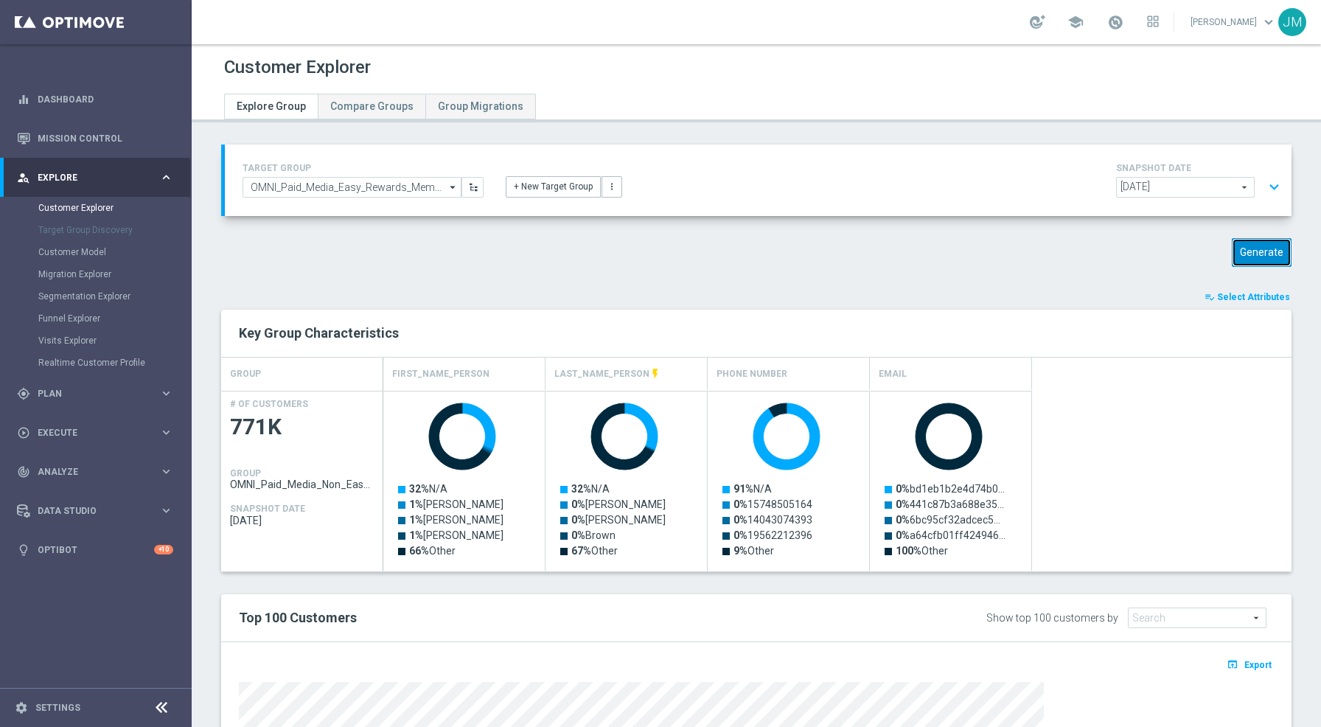
click at [1247, 251] on button "Generate" at bounding box center [1262, 252] width 60 height 29
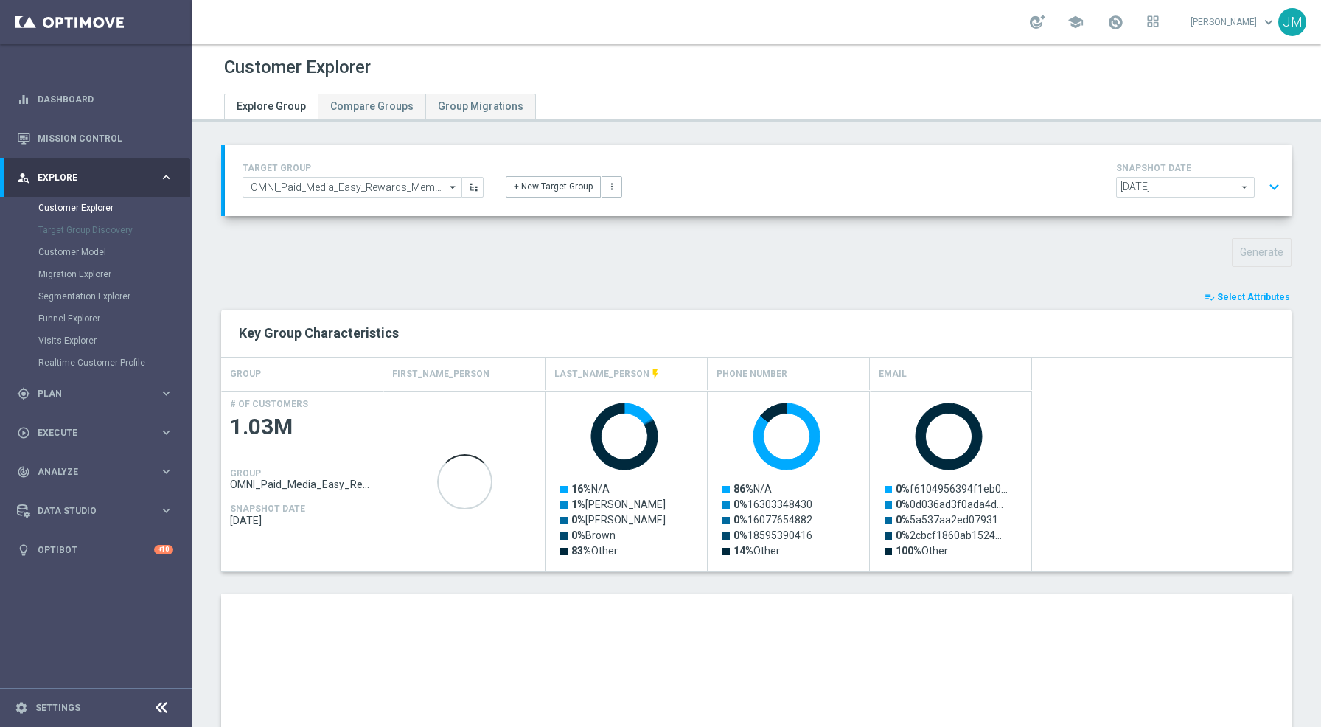
scroll to position [310, 0]
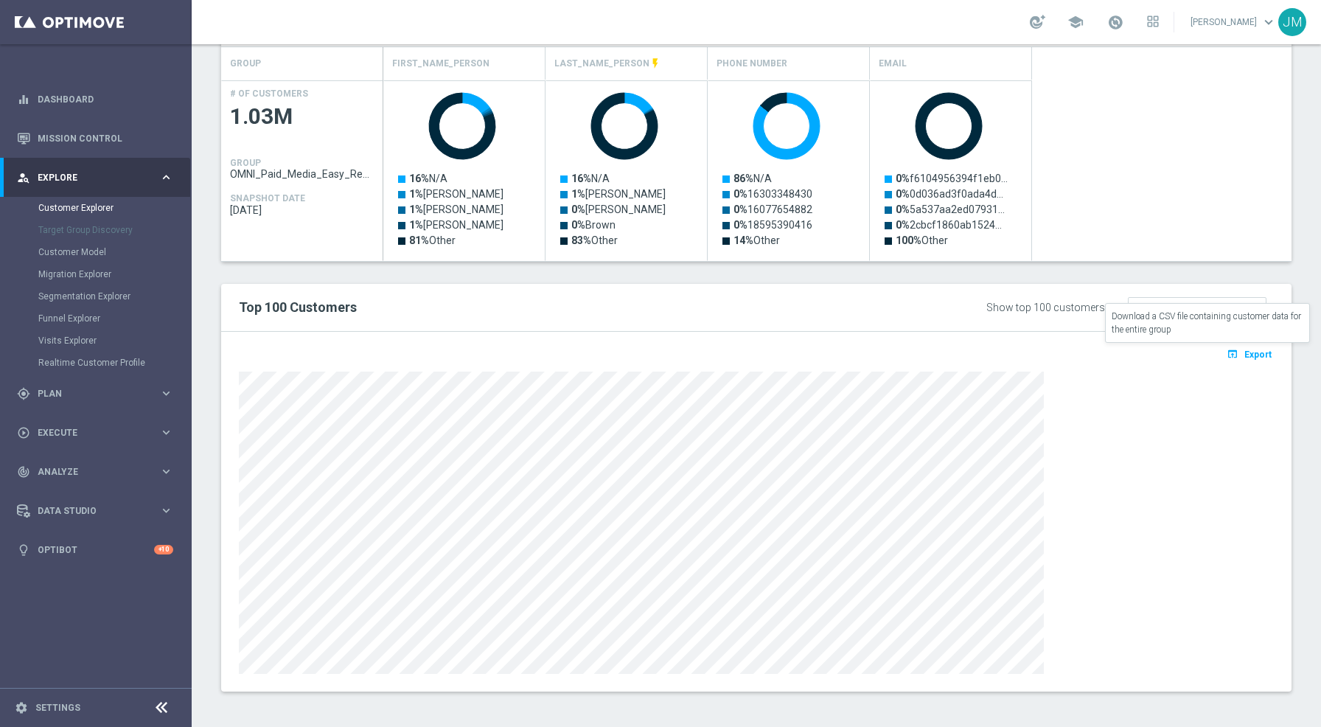
click at [1244, 351] on span "Export" at bounding box center [1257, 354] width 27 height 10
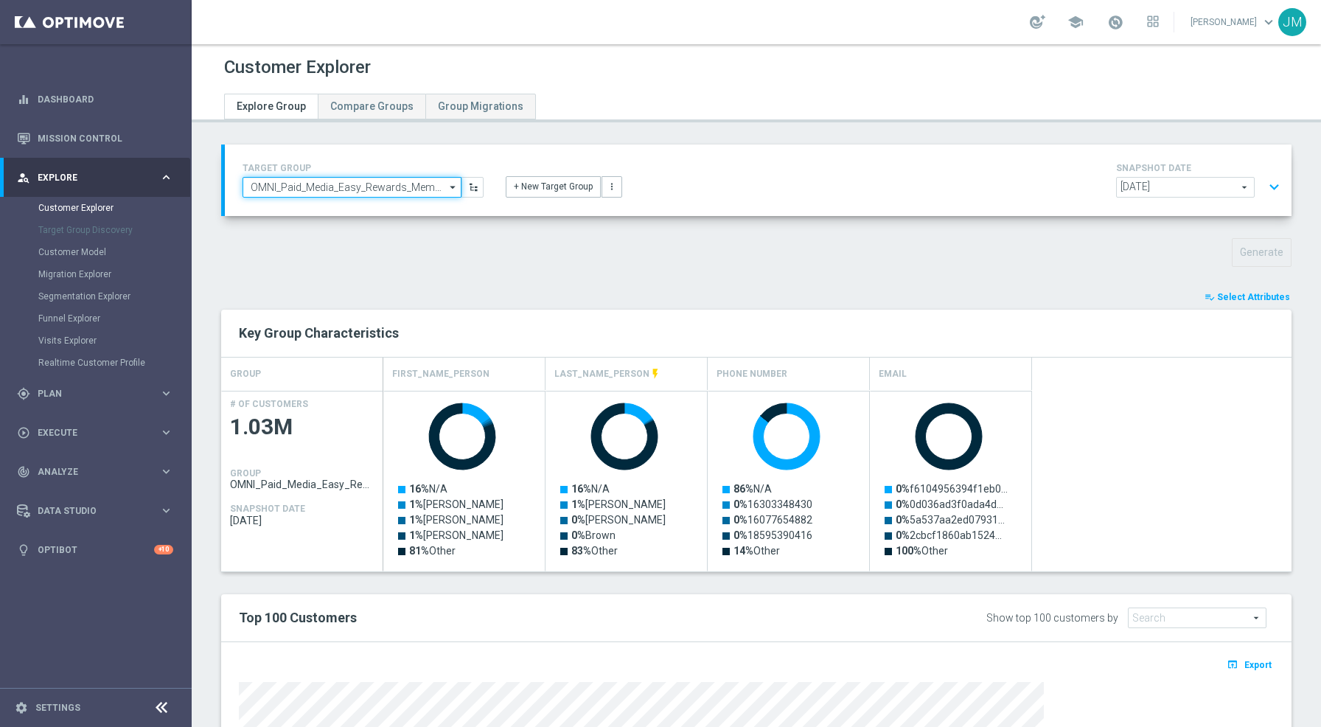
click at [422, 189] on input "OMNI_Paid_Media_Easy_Rewards_Members1of3" at bounding box center [351, 187] width 219 height 21
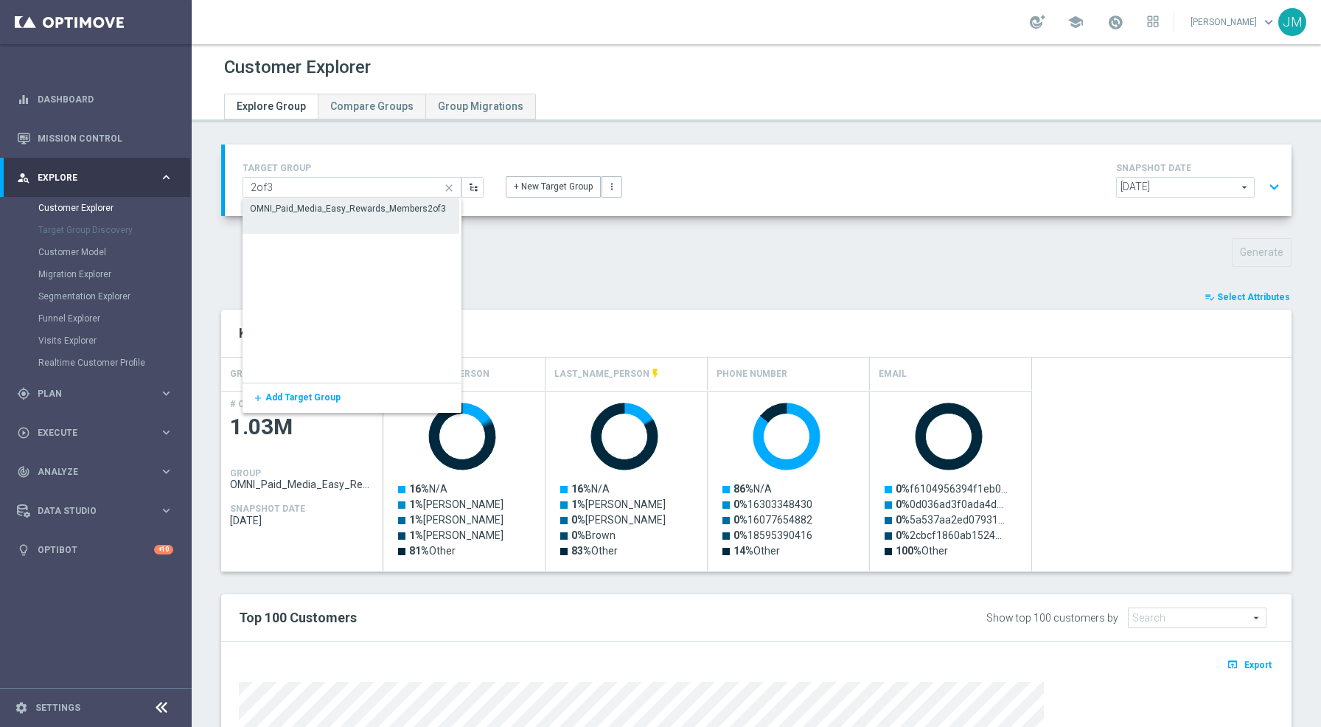
click at [393, 214] on div "OMNI_Paid_Media_Easy_Rewards_Members2of3" at bounding box center [348, 208] width 196 height 13
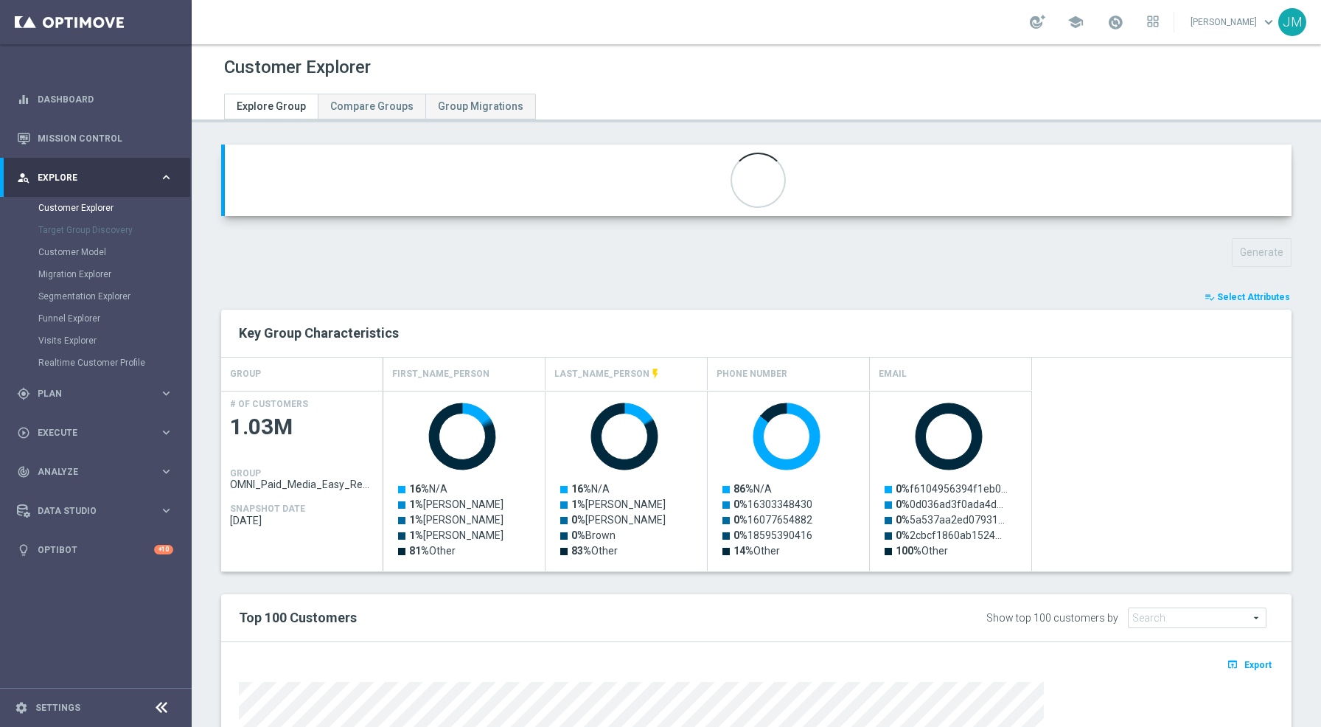
type input "OMNI_Paid_Media_Easy_Rewards_Members2of3"
click at [1251, 251] on button "Generate" at bounding box center [1262, 252] width 60 height 29
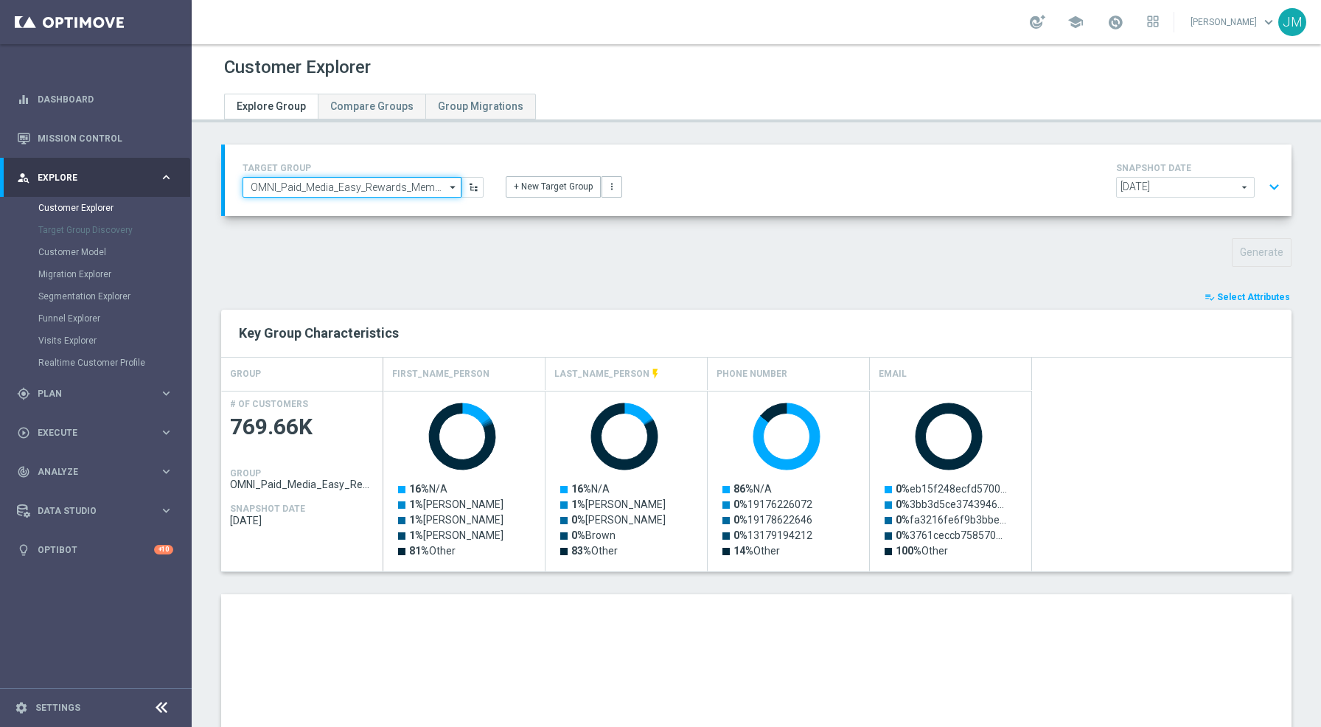
click at [422, 186] on input "OMNI_Paid_Media_Easy_Rewards_Members2of3" at bounding box center [351, 187] width 219 height 21
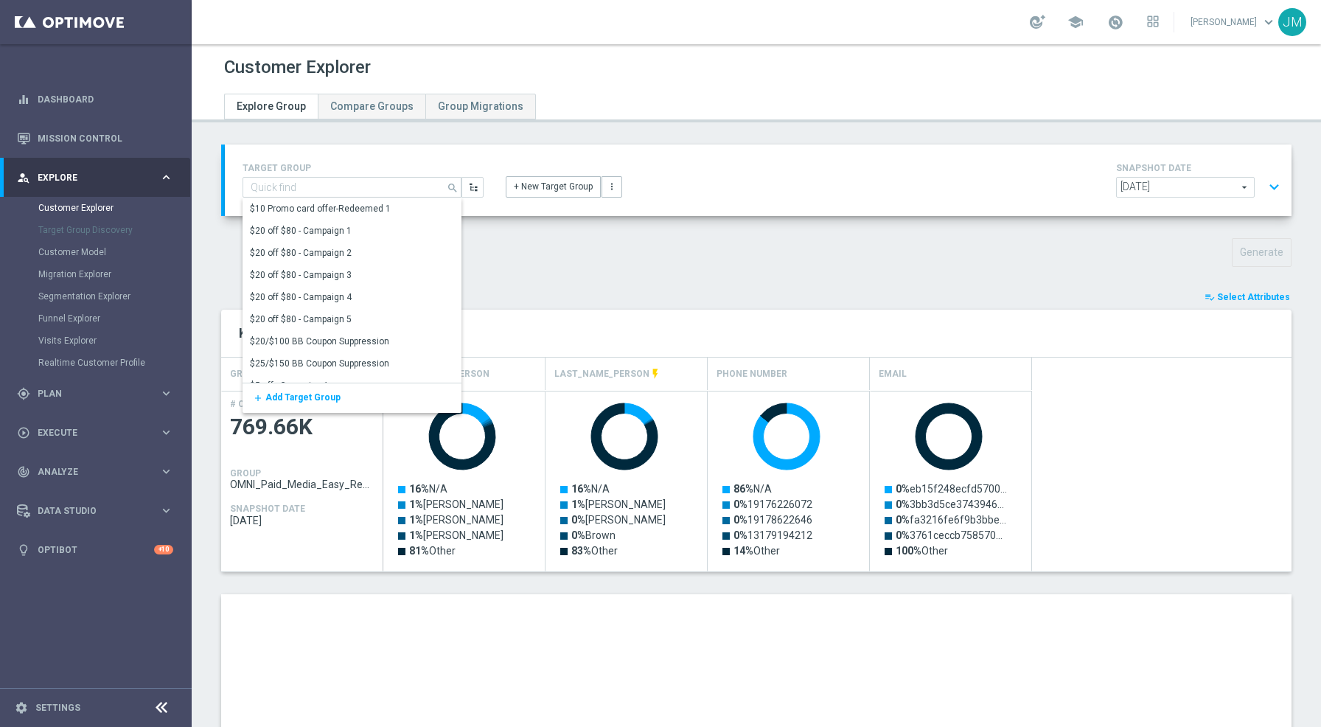
click at [485, 227] on div "TARGET GROUP OMNI_Paid_Media_Easy_Rewards_Members2of3 search Show Selected 0 of…" at bounding box center [756, 583] width 1129 height 879
type input "OMNI_Paid_Media_Easy_Rewards_Members2of3"
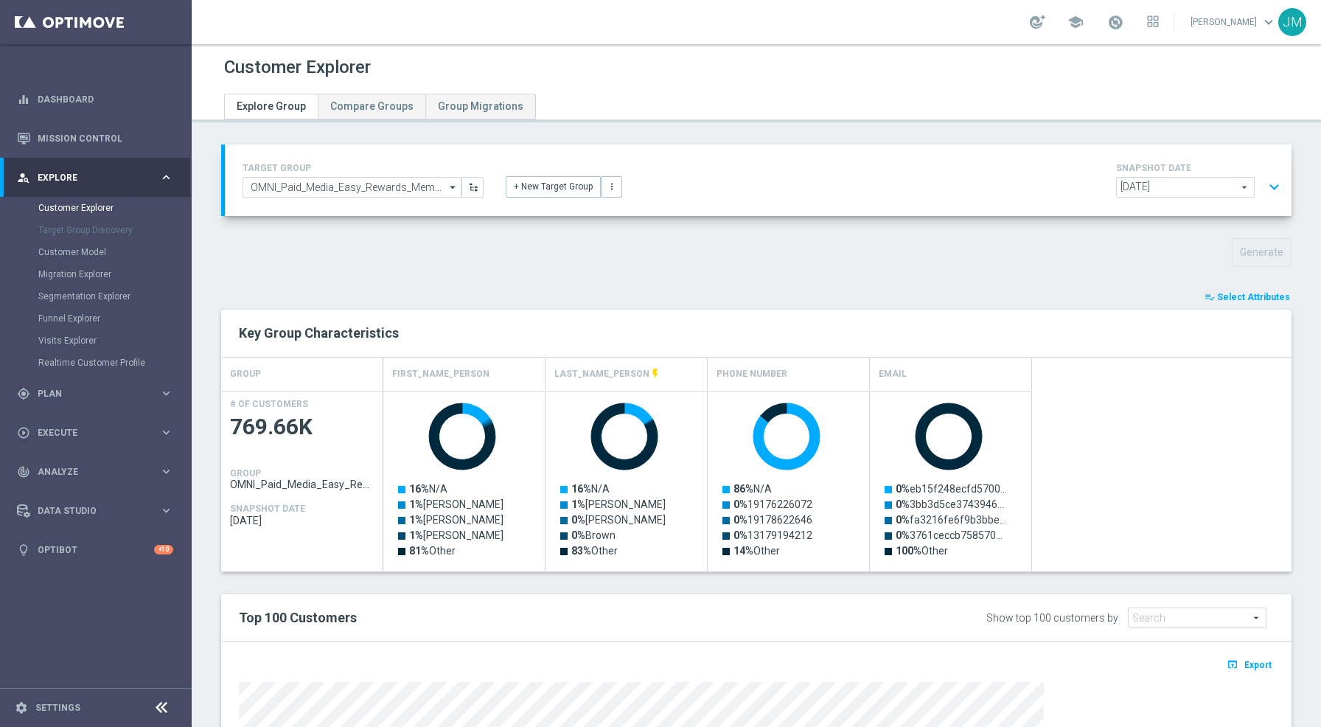
click at [725, 284] on div "TARGET GROUP OMNI_Paid_Media_Easy_Rewards_Members2of3 OMNI_Paid_Media_Easy_Rewa…" at bounding box center [756, 583] width 1129 height 879
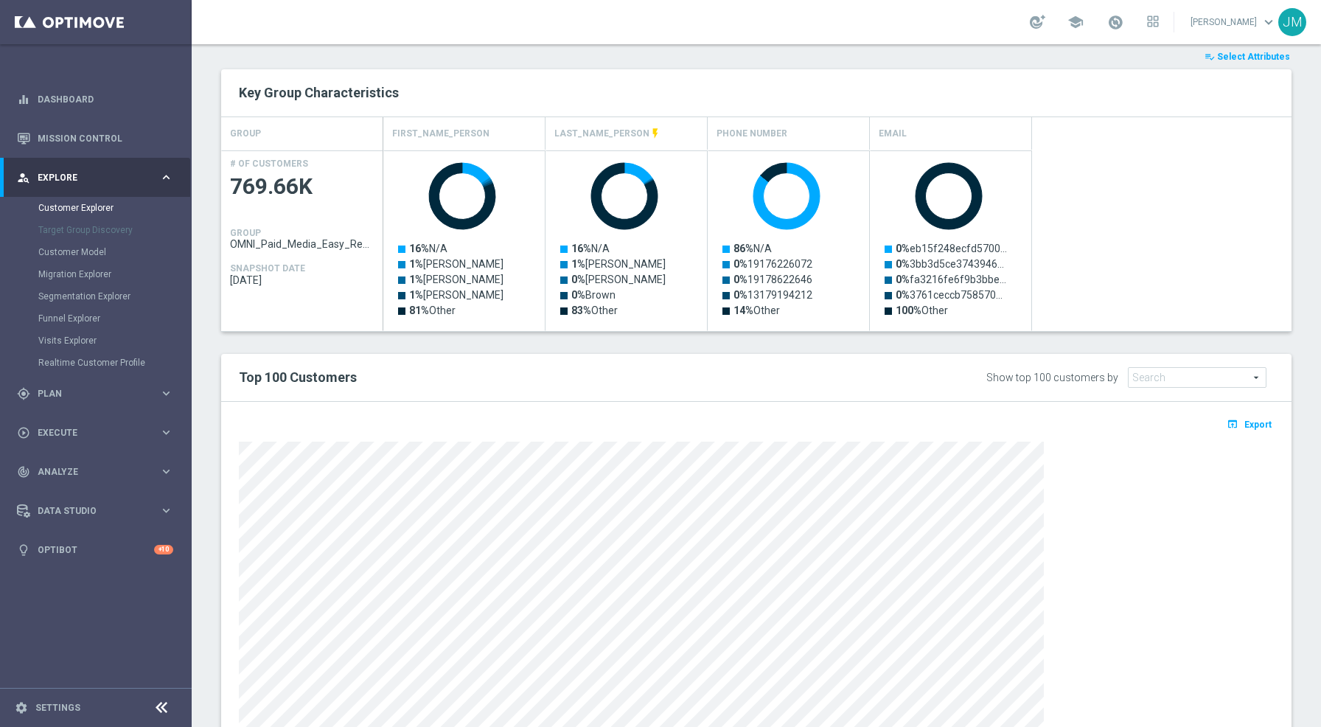
scroll to position [283, 0]
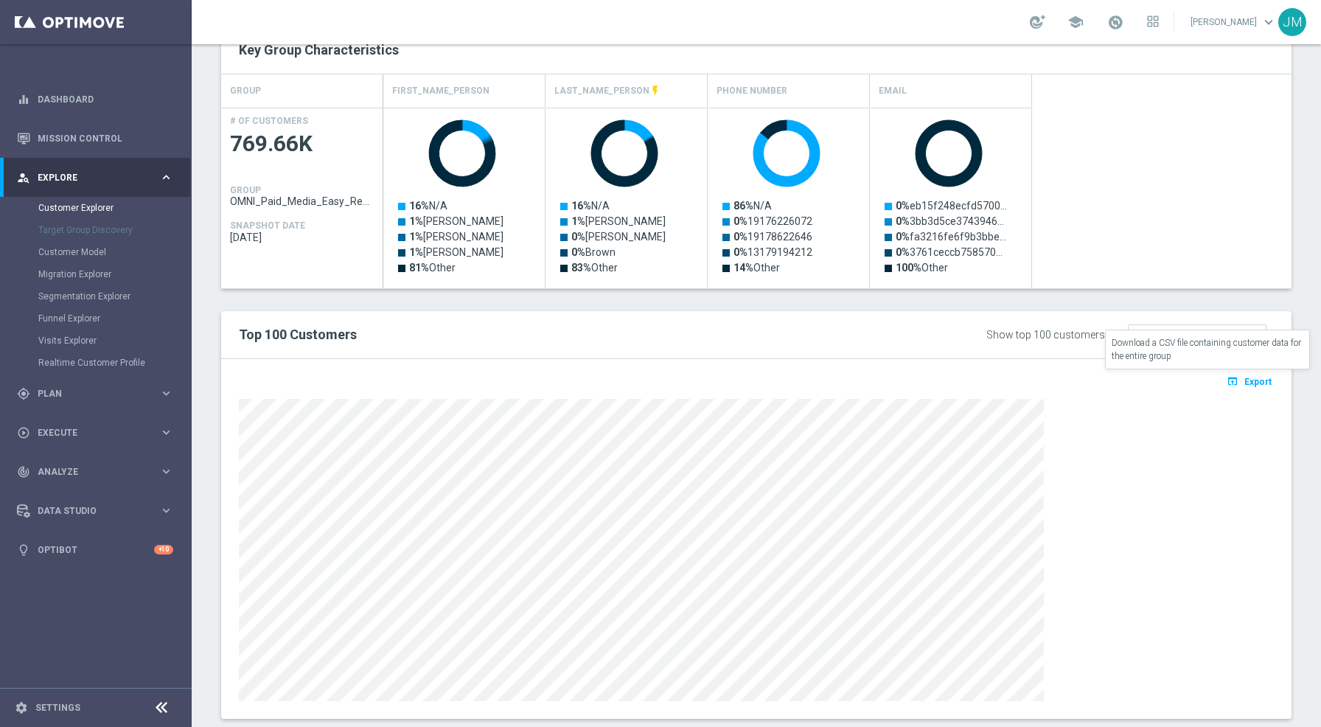
click at [1232, 381] on button "open_in_browser Export" at bounding box center [1248, 380] width 49 height 19
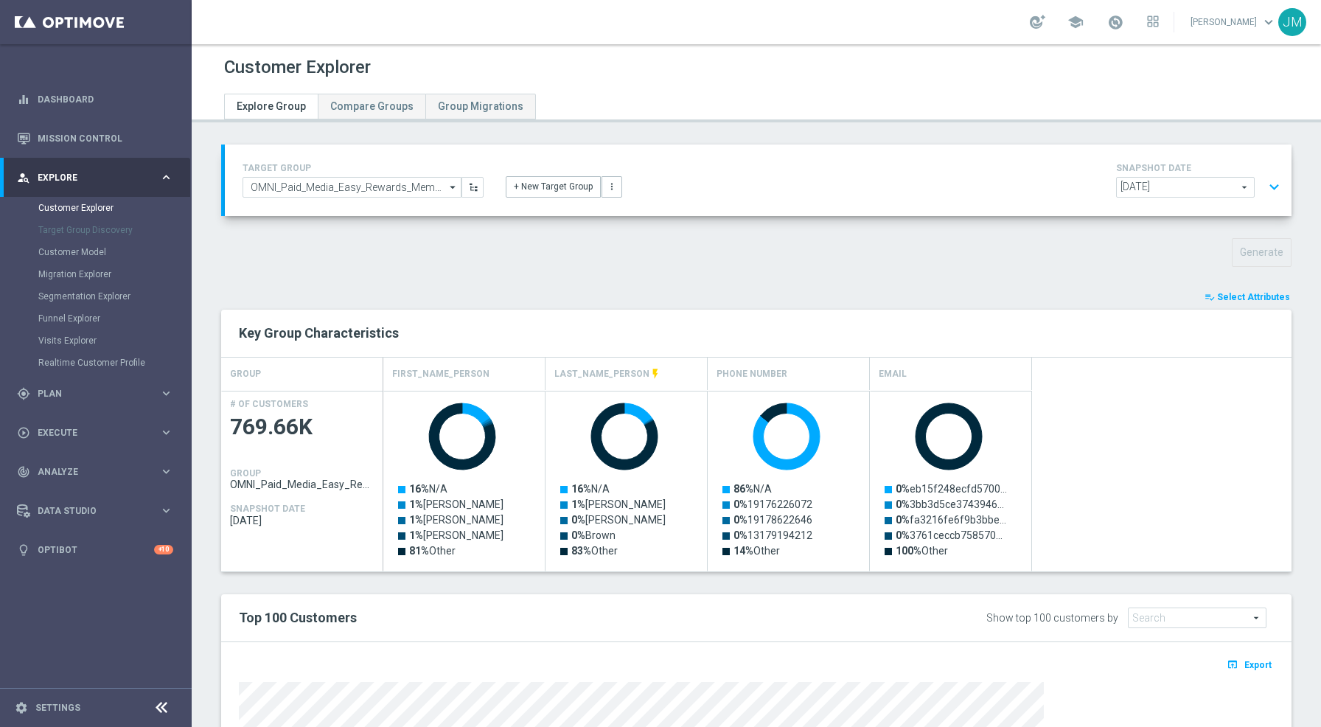
click at [448, 186] on icon "arrow_drop_down" at bounding box center [453, 187] width 15 height 19
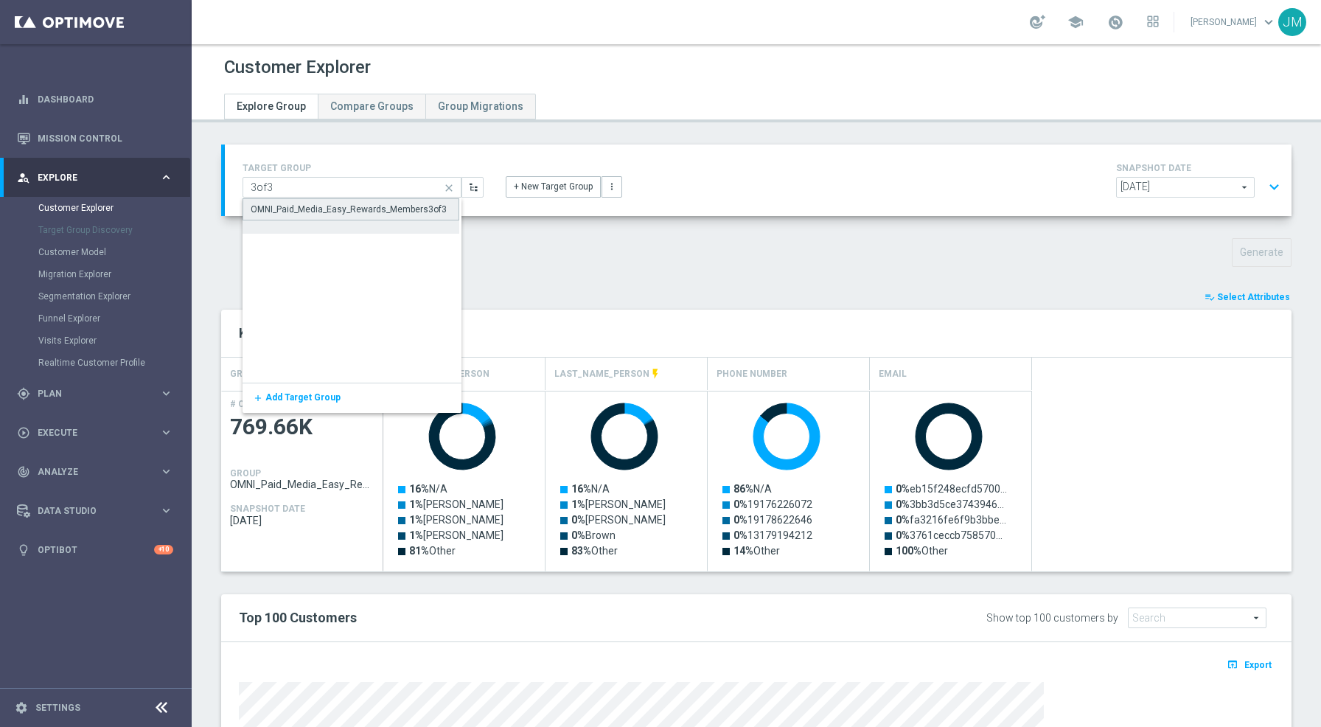
click at [385, 210] on div "OMNI_Paid_Media_Easy_Rewards_Members3of3" at bounding box center [349, 209] width 196 height 13
type input "OMNI_Paid_Media_Easy_Rewards_Members3of3"
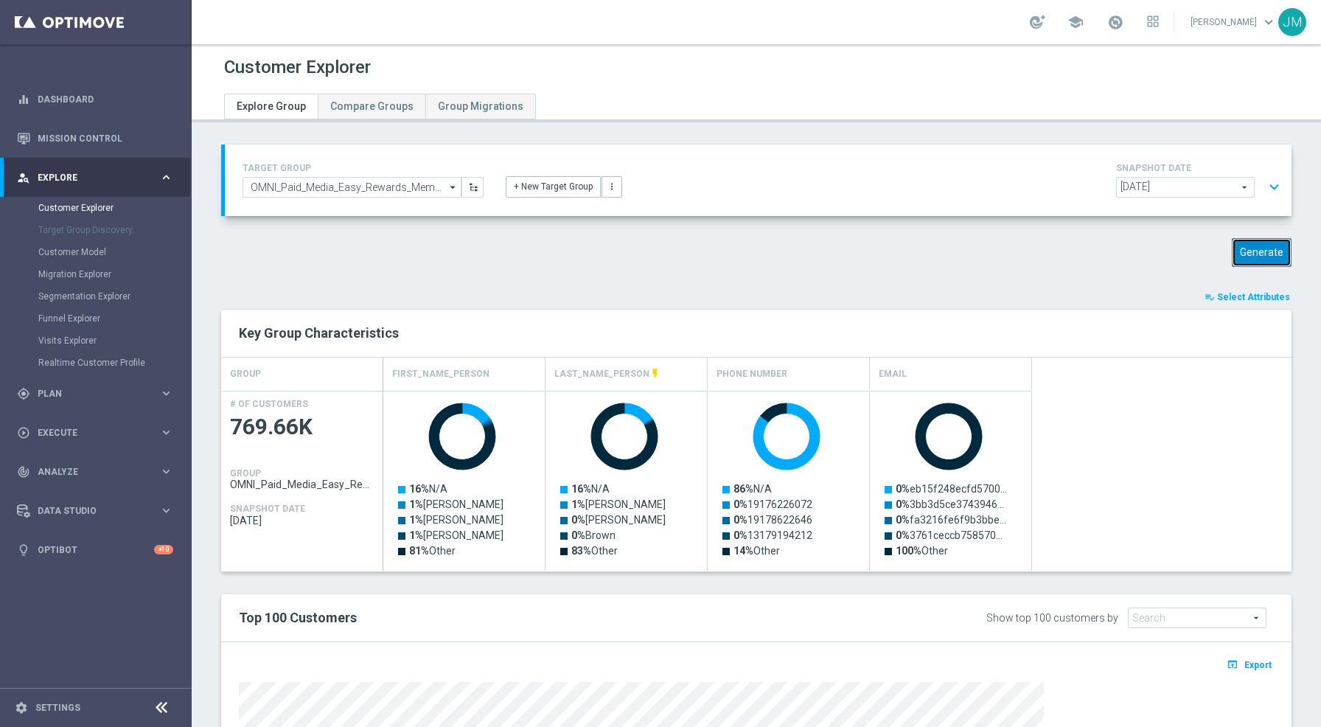
click at [1253, 251] on button "Generate" at bounding box center [1262, 252] width 60 height 29
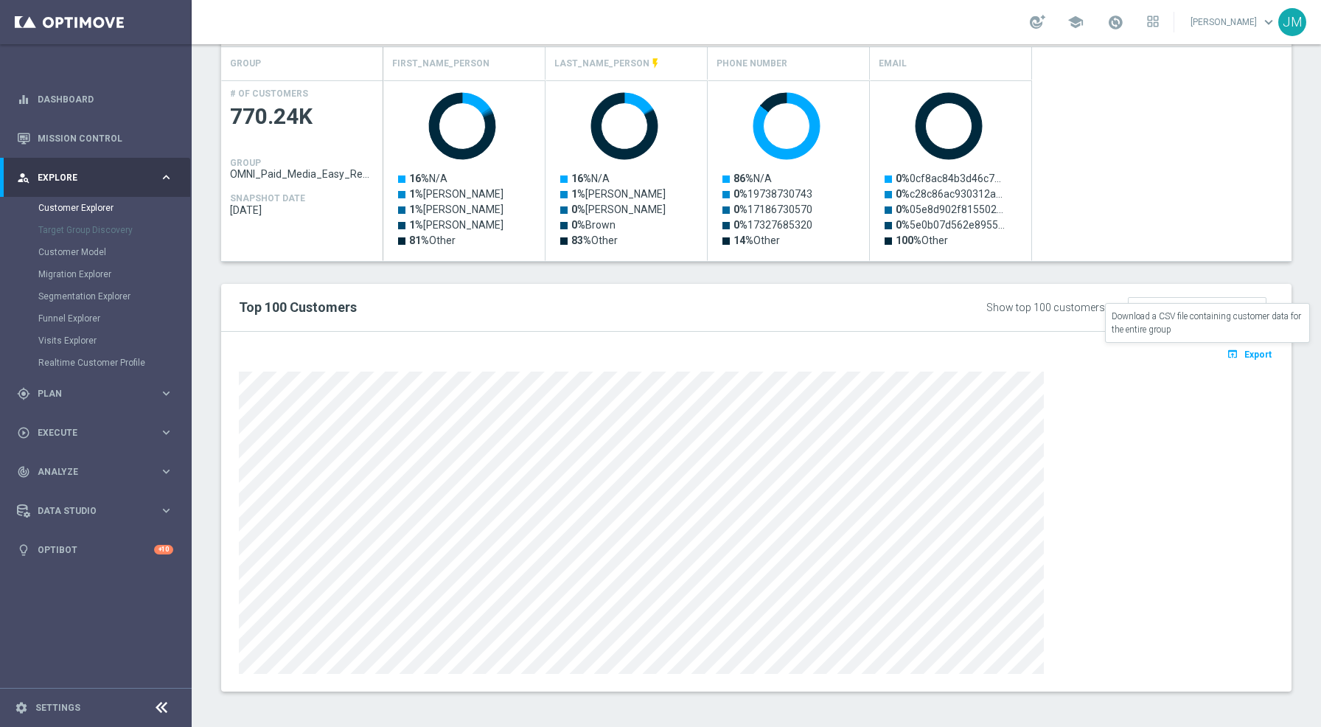
click at [1226, 355] on icon "open_in_browser" at bounding box center [1233, 354] width 15 height 12
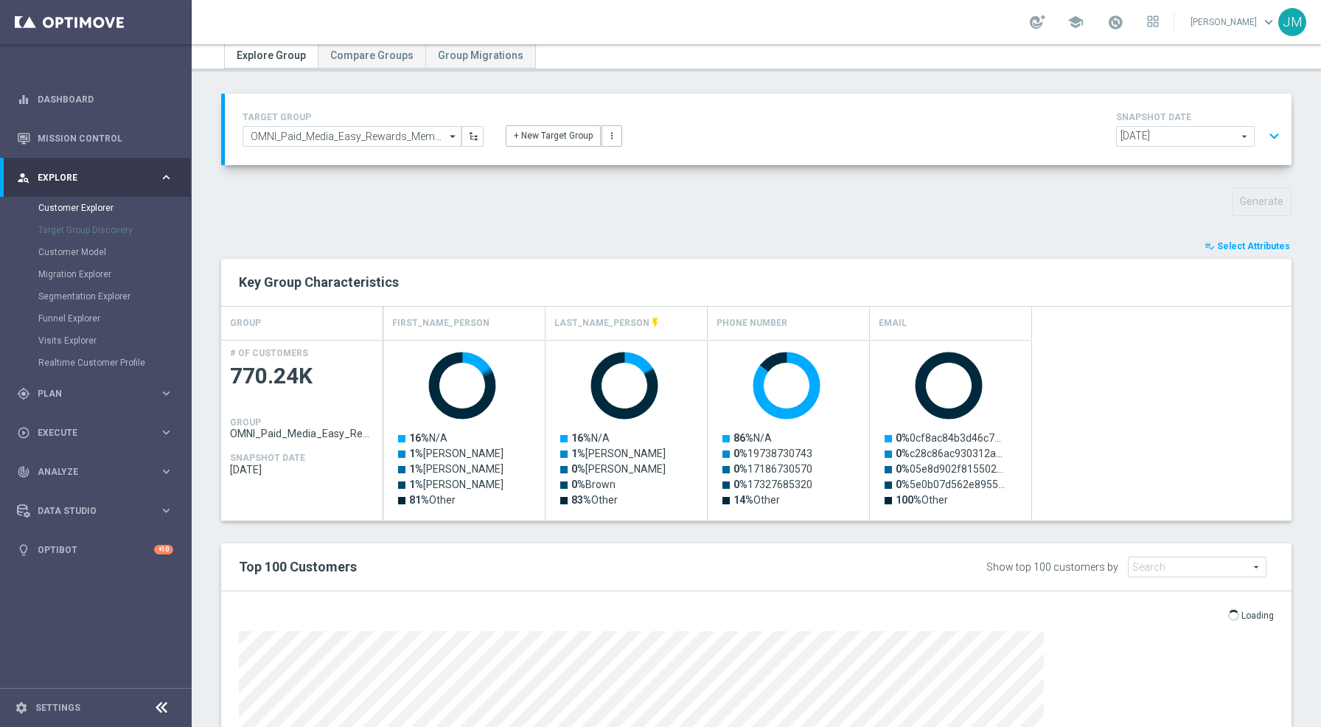
scroll to position [0, 0]
